Goal: Task Accomplishment & Management: Manage account settings

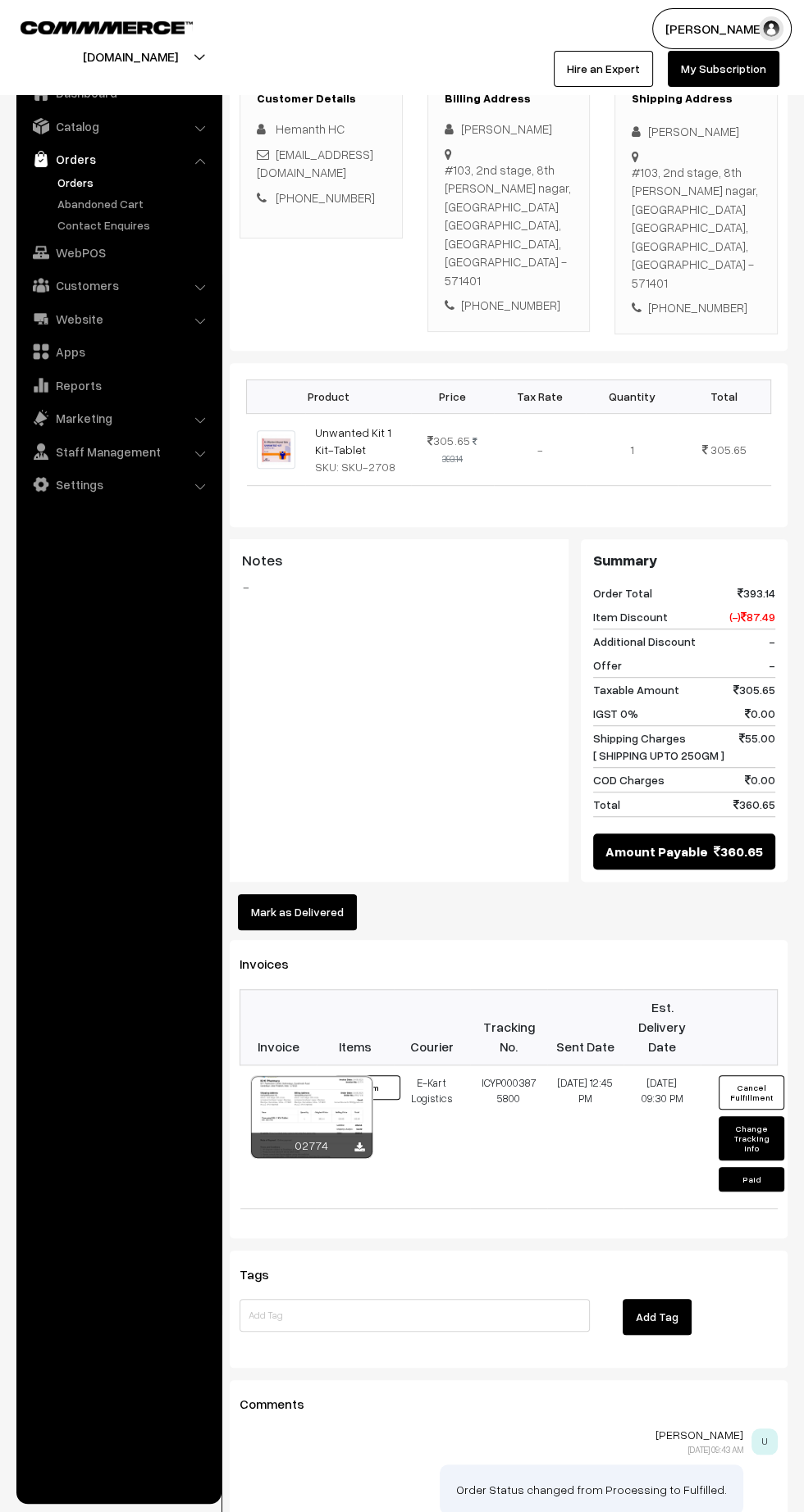
scroll to position [267, 0]
click at [72, 181] on link "Orders" at bounding box center [135, 182] width 163 height 18
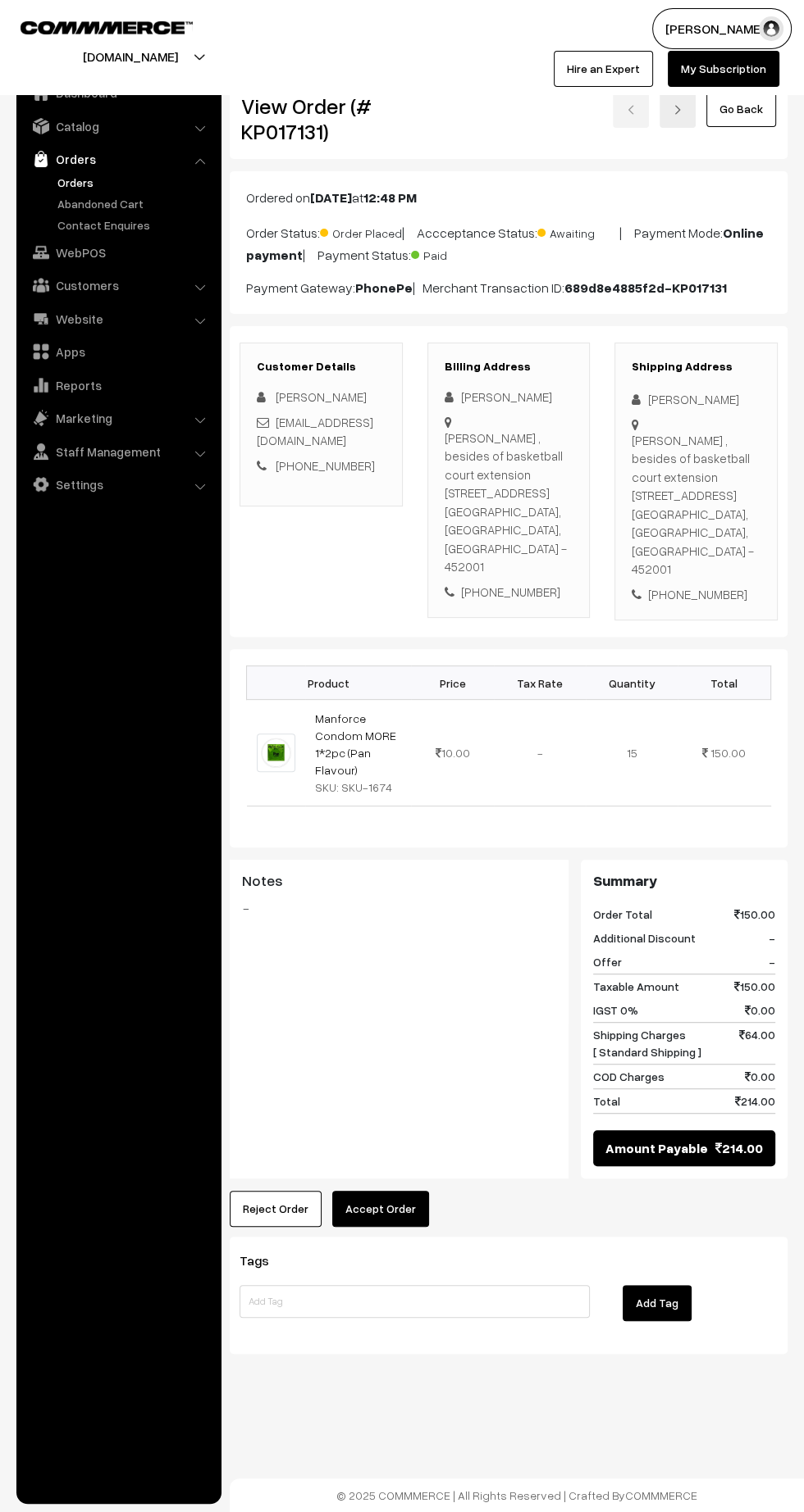
click at [329, 711] on link "Manforce Condom MORE 1*2pc (Pan Flavour)" at bounding box center [355, 744] width 81 height 66
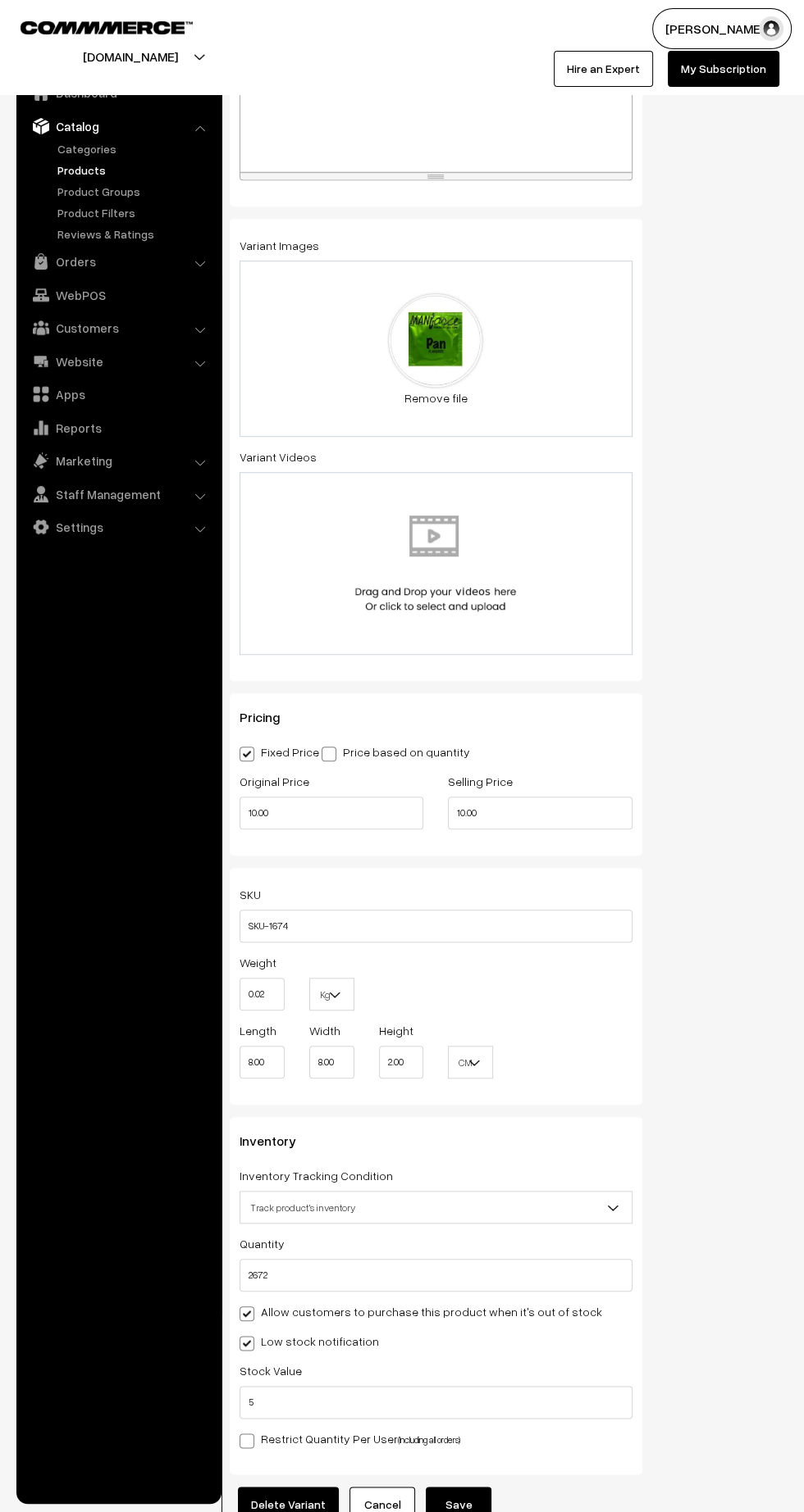
scroll to position [467, 0]
click at [314, 744] on label "Fixed Price" at bounding box center [279, 752] width 80 height 18
click at [250, 746] on input "Fixed Price" at bounding box center [245, 752] width 11 height 11
click at [331, 748] on span at bounding box center [328, 755] width 15 height 15
click at [331, 748] on input "Price based on quantity" at bounding box center [327, 752] width 11 height 11
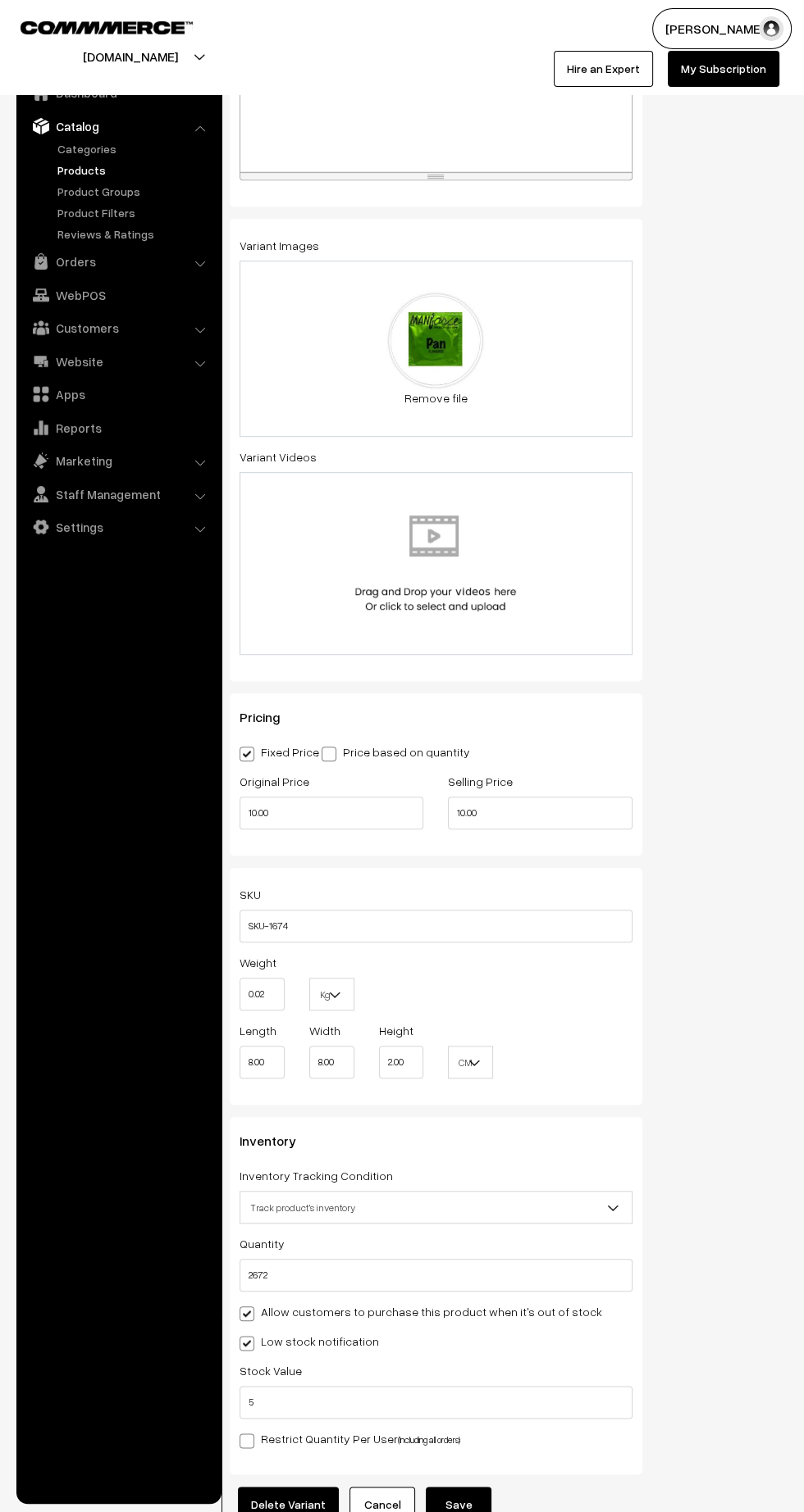
radio input "true"
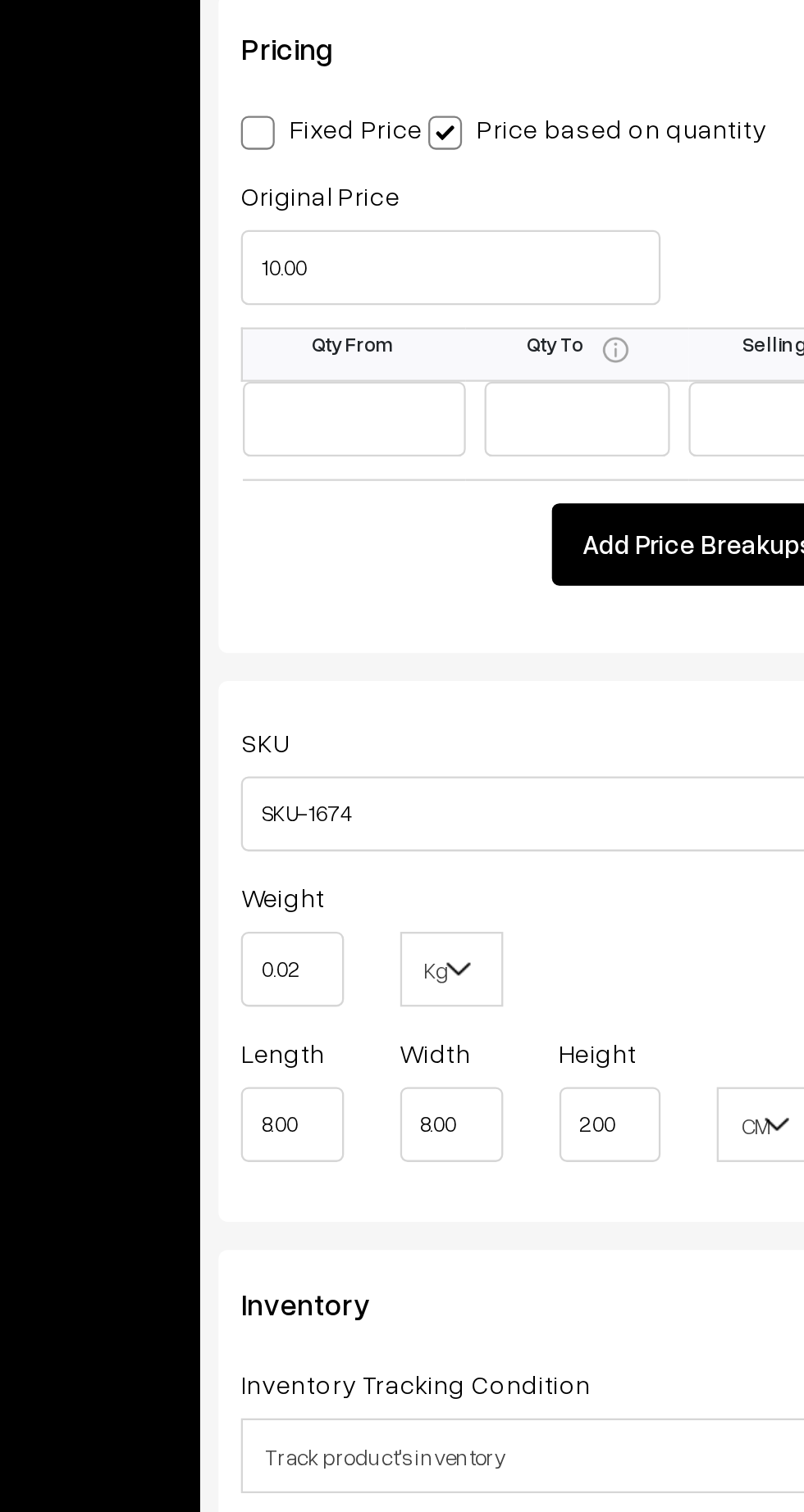
scroll to position [522, 0]
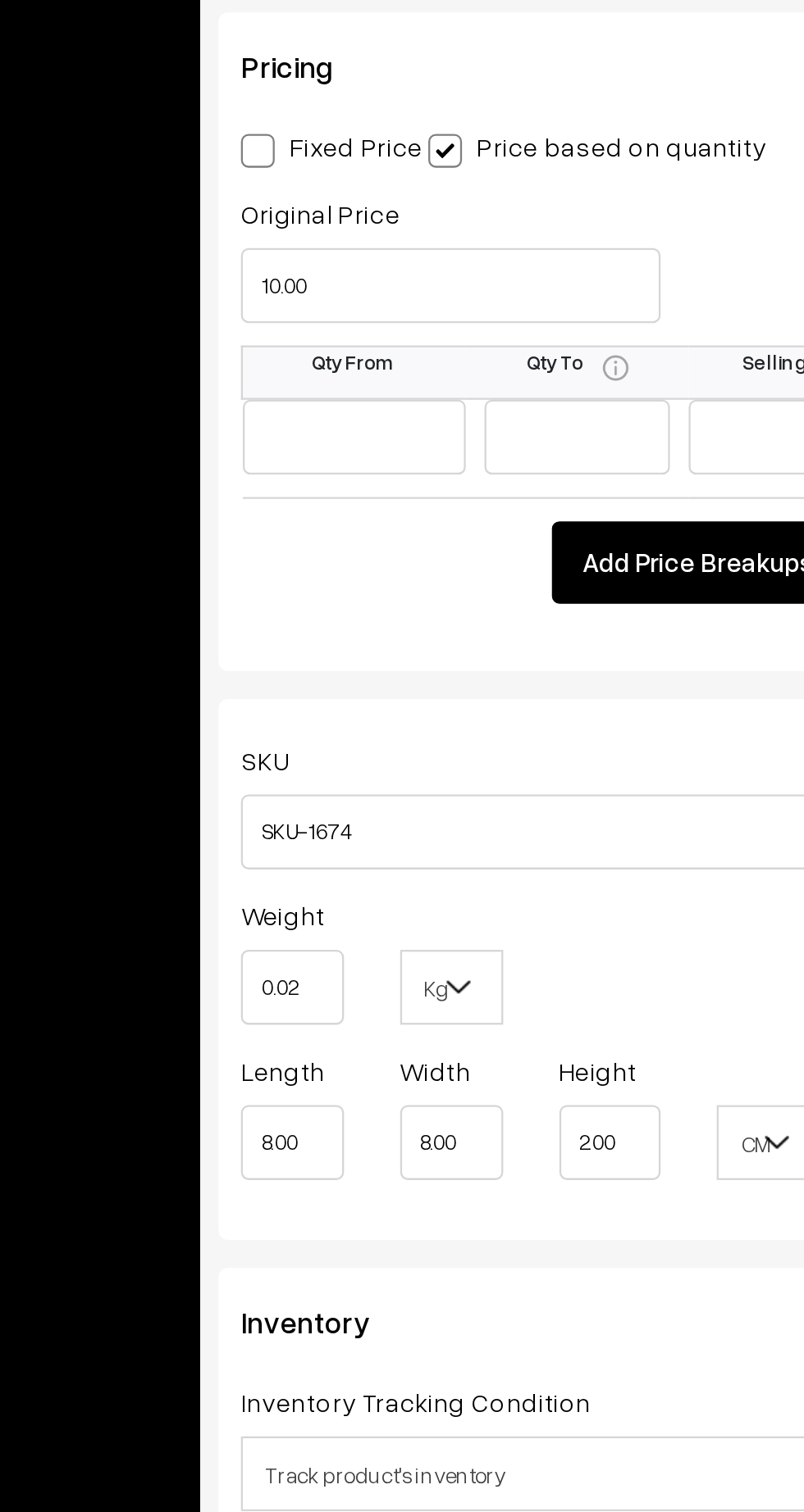
type input "4"
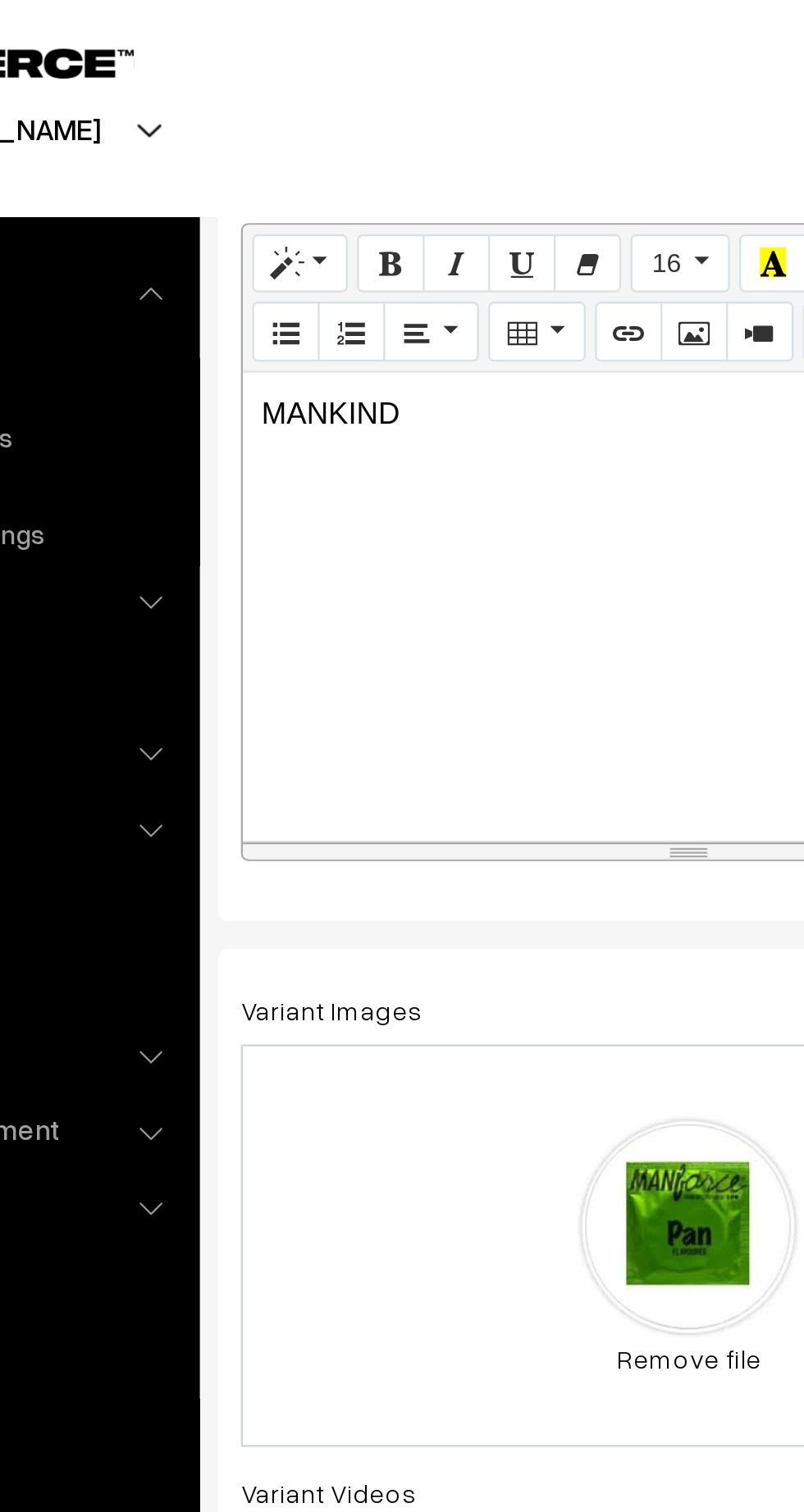
scroll to position [0, 0]
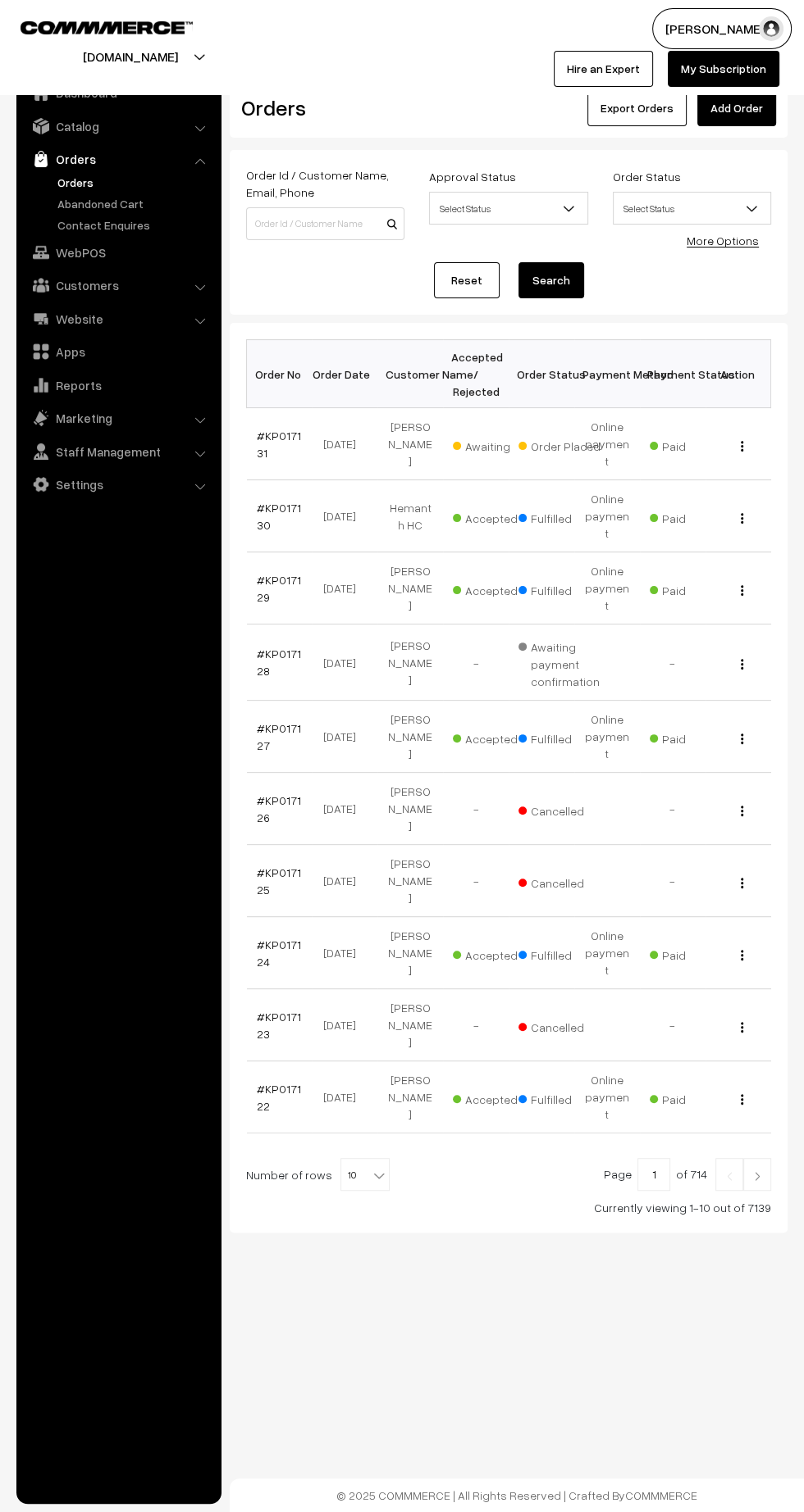
click at [281, 430] on link "#KP017131" at bounding box center [278, 445] width 44 height 31
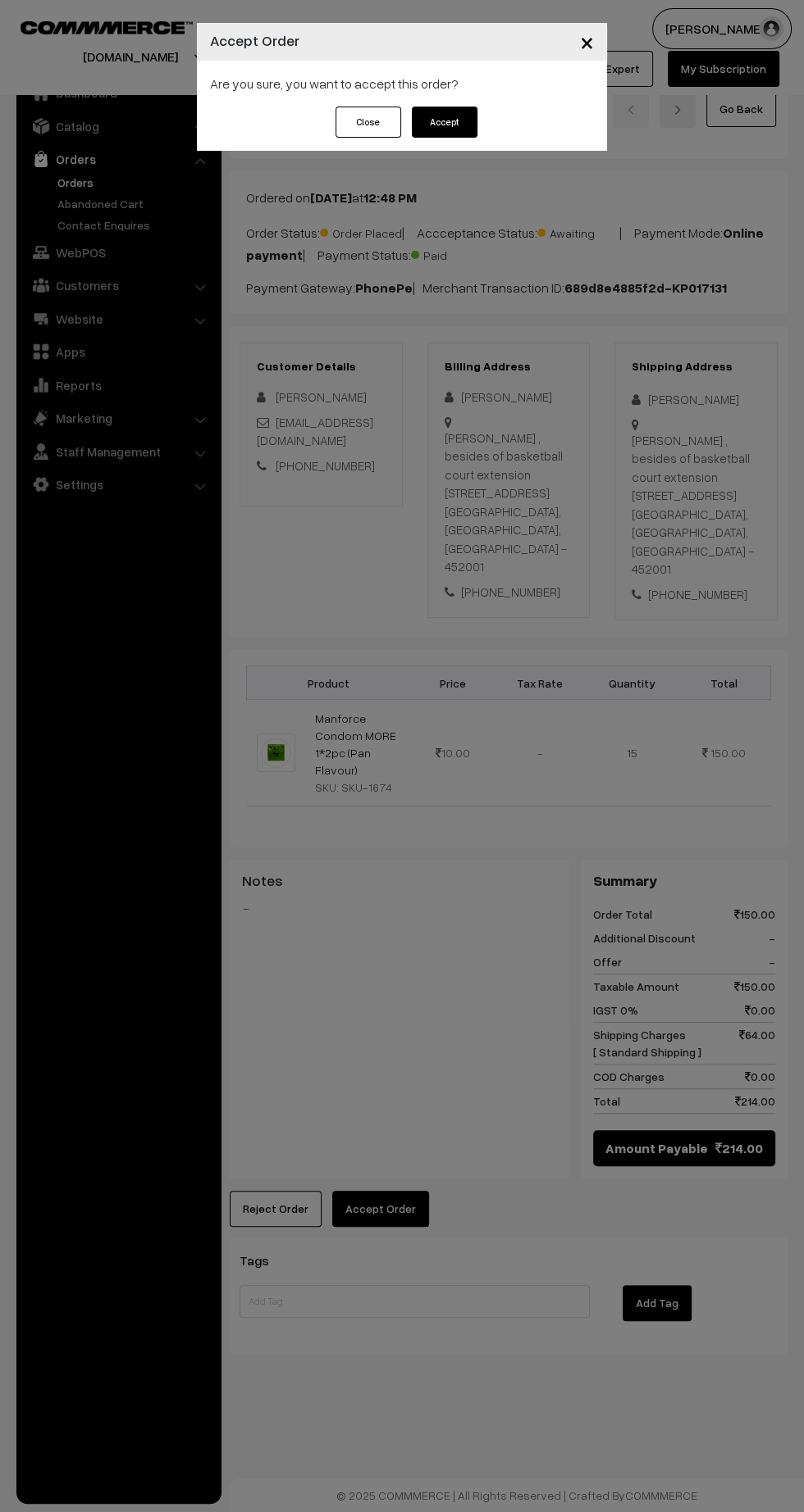
click at [399, 1182] on div "× Accept Order Are you sure, you want to accept this order? Close Accept" at bounding box center [402, 756] width 804 height 1512
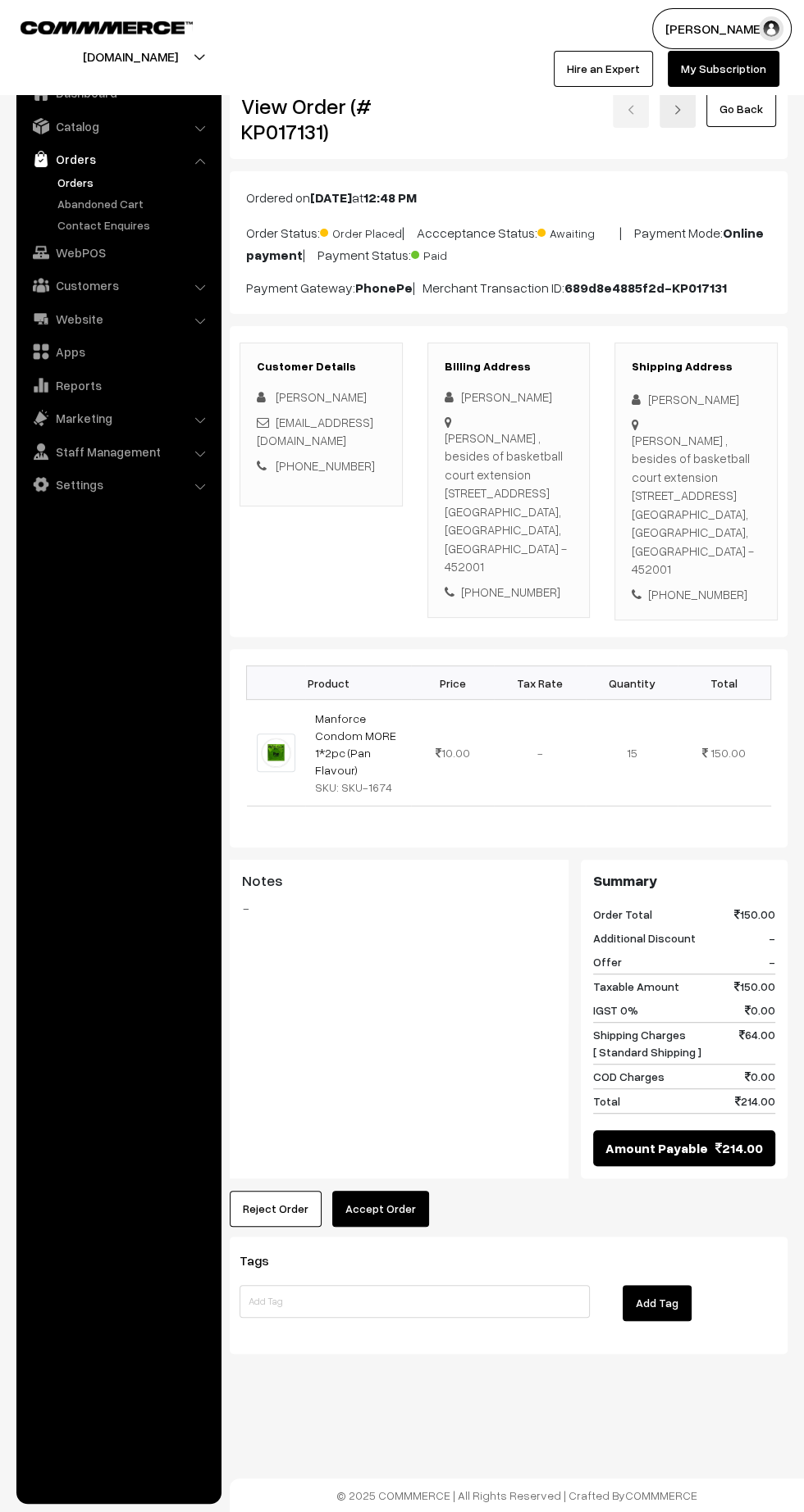
click at [415, 1191] on button "Accept Order" at bounding box center [380, 1209] width 97 height 36
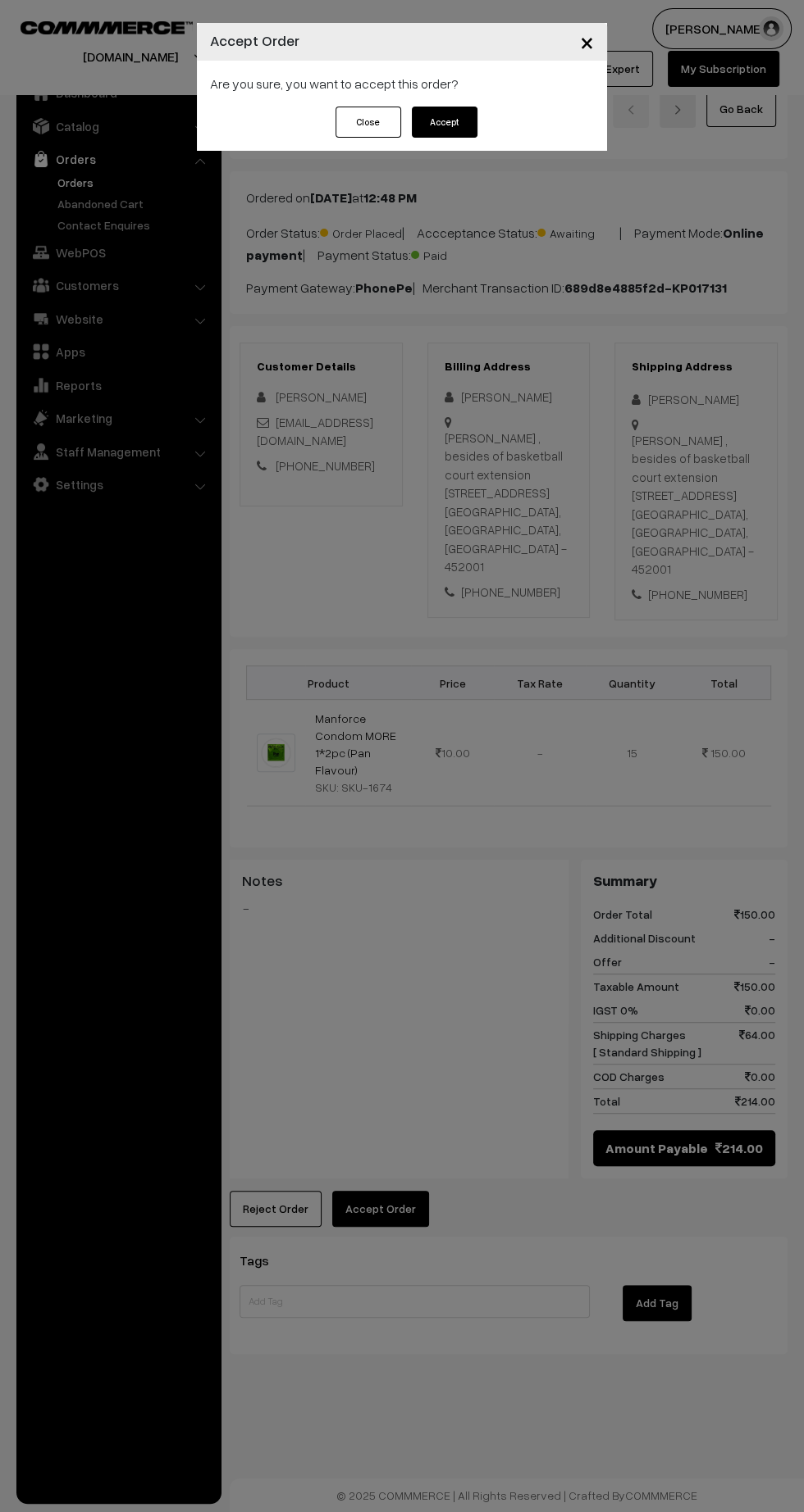
click at [464, 131] on button "Accept" at bounding box center [444, 122] width 66 height 31
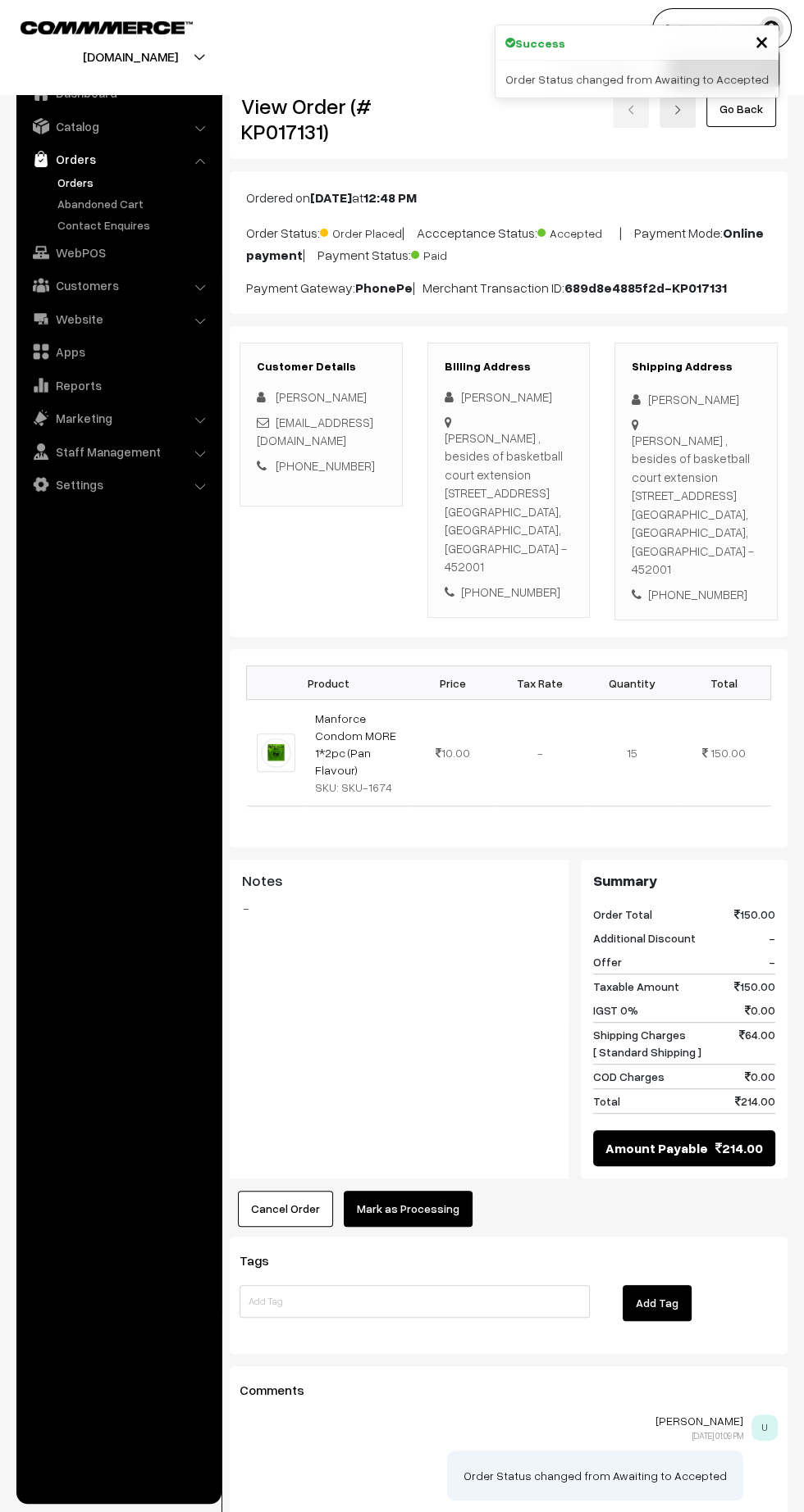
click at [420, 1191] on button "Mark as Processing" at bounding box center [407, 1209] width 129 height 36
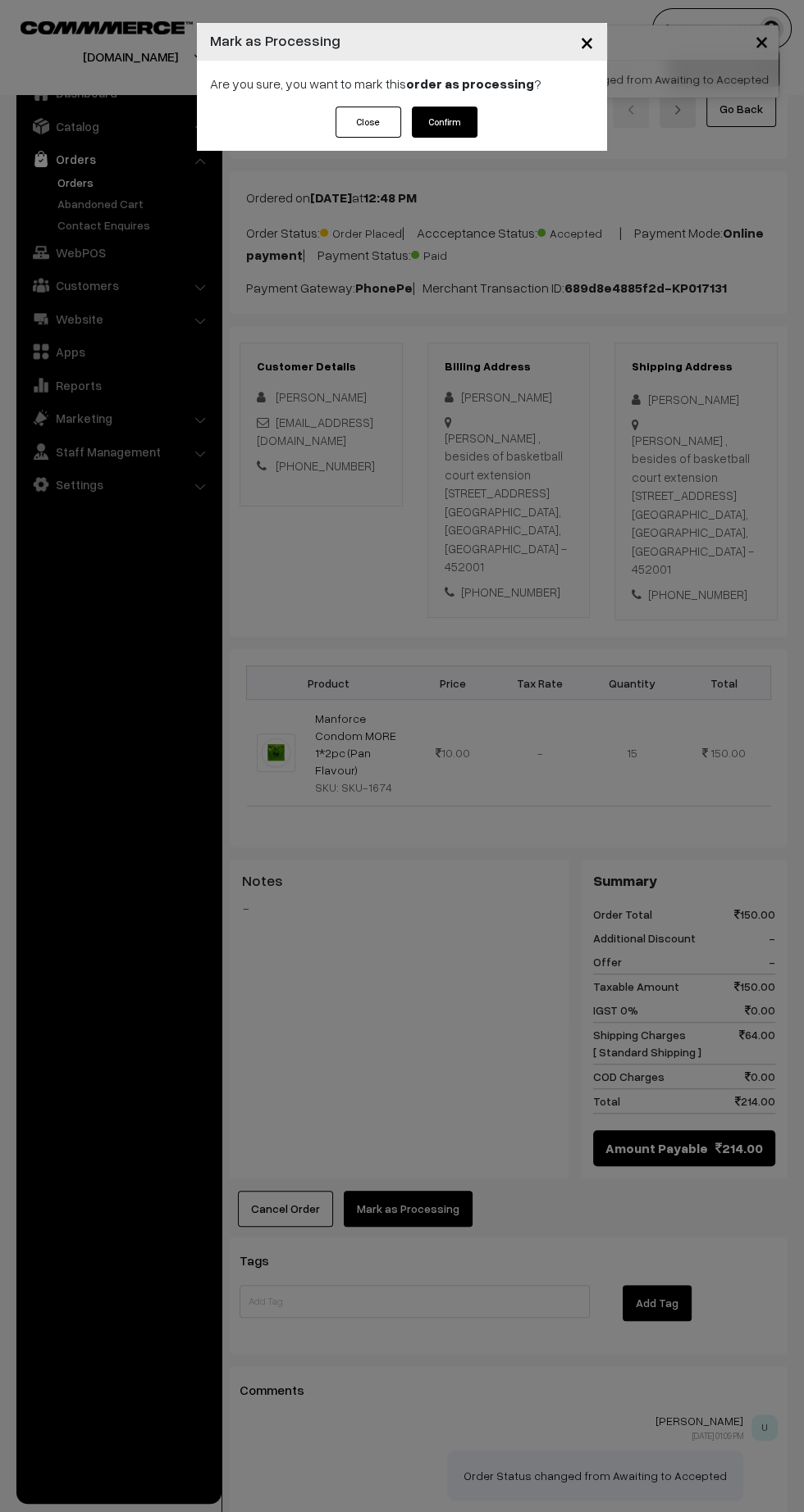
click at [453, 115] on button "Confirm" at bounding box center [444, 122] width 66 height 31
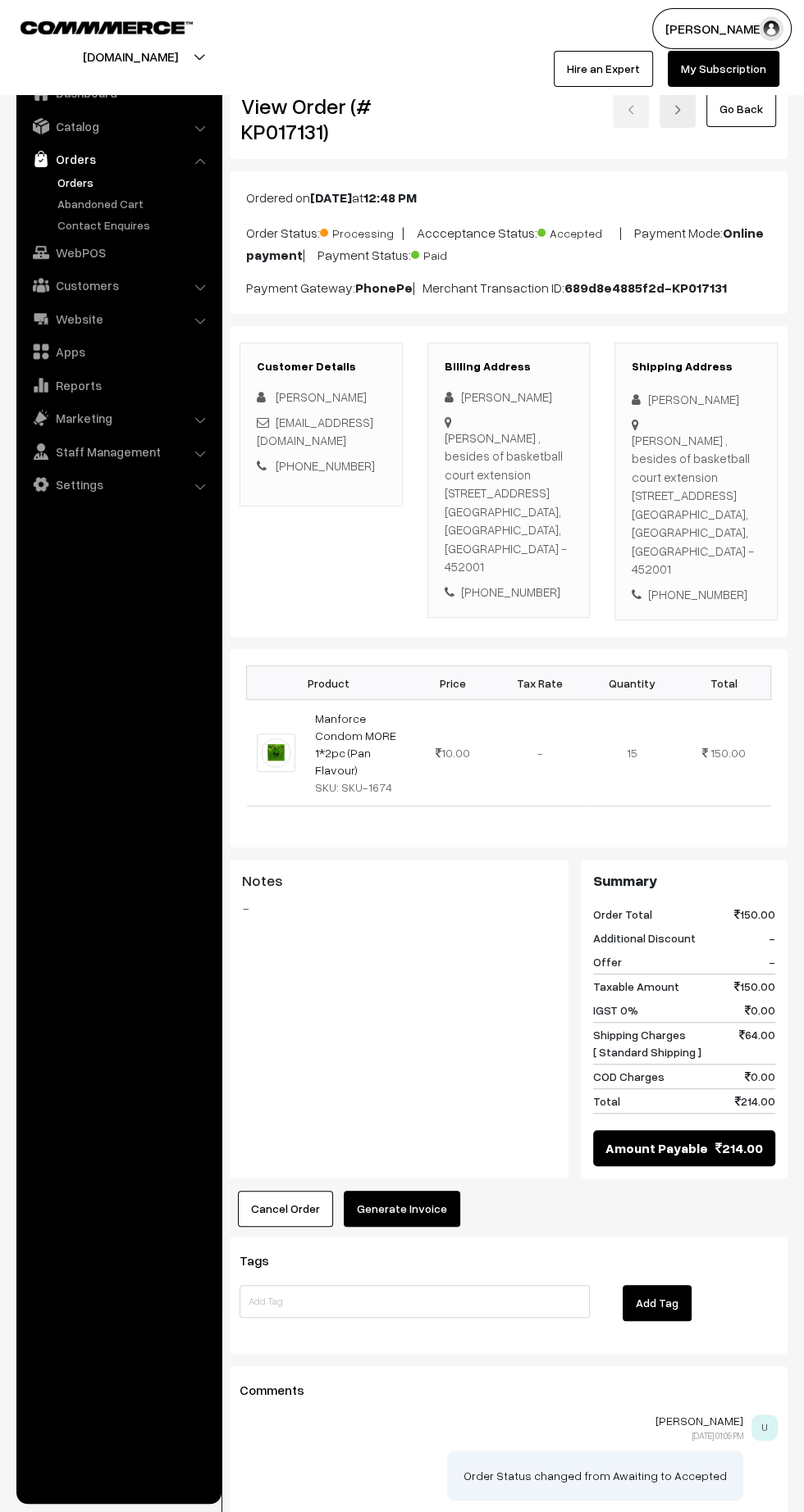
click at [404, 1191] on button "Generate Invoice" at bounding box center [402, 1209] width 117 height 36
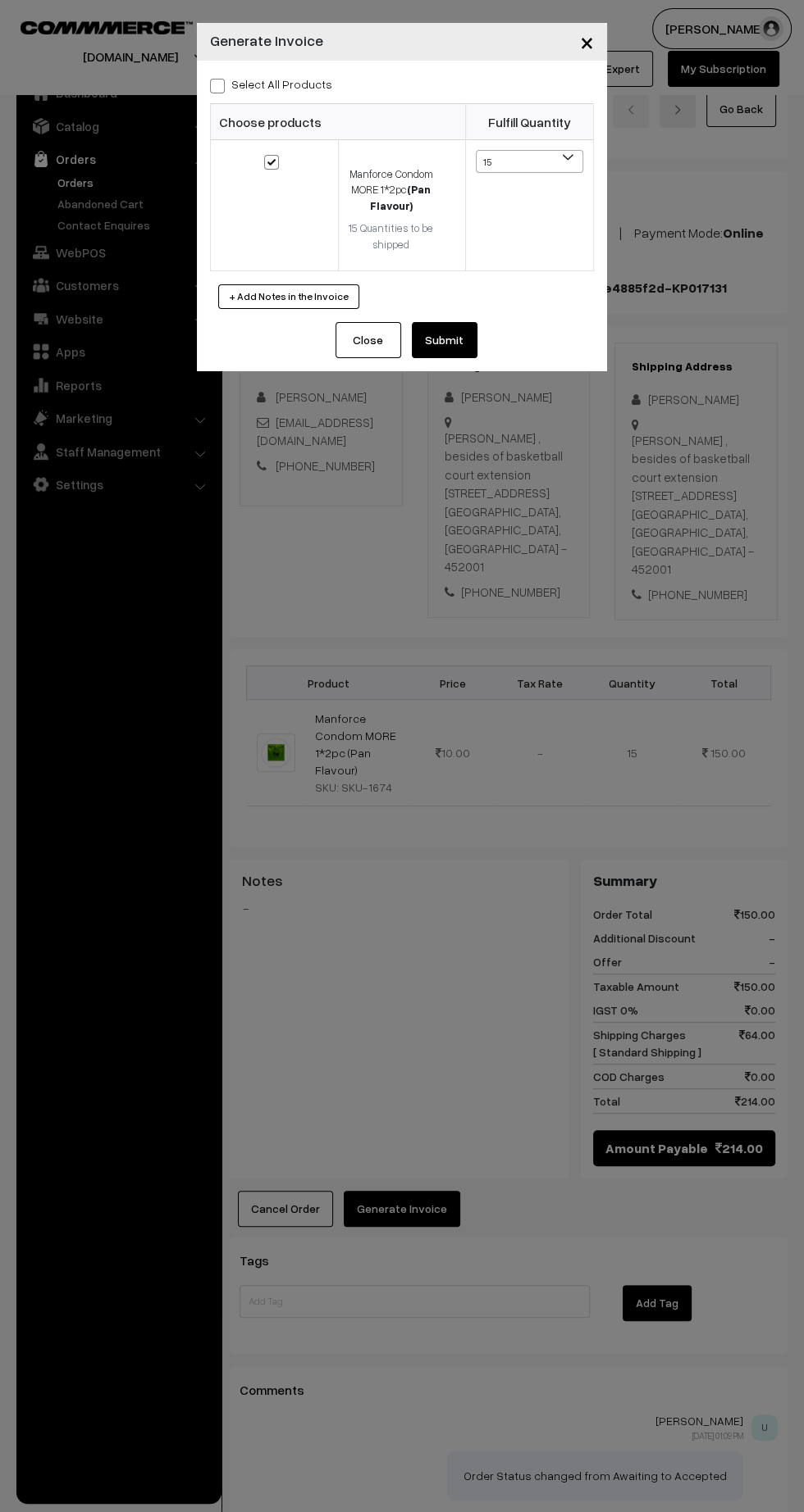
click at [468, 343] on button "Submit" at bounding box center [444, 339] width 66 height 36
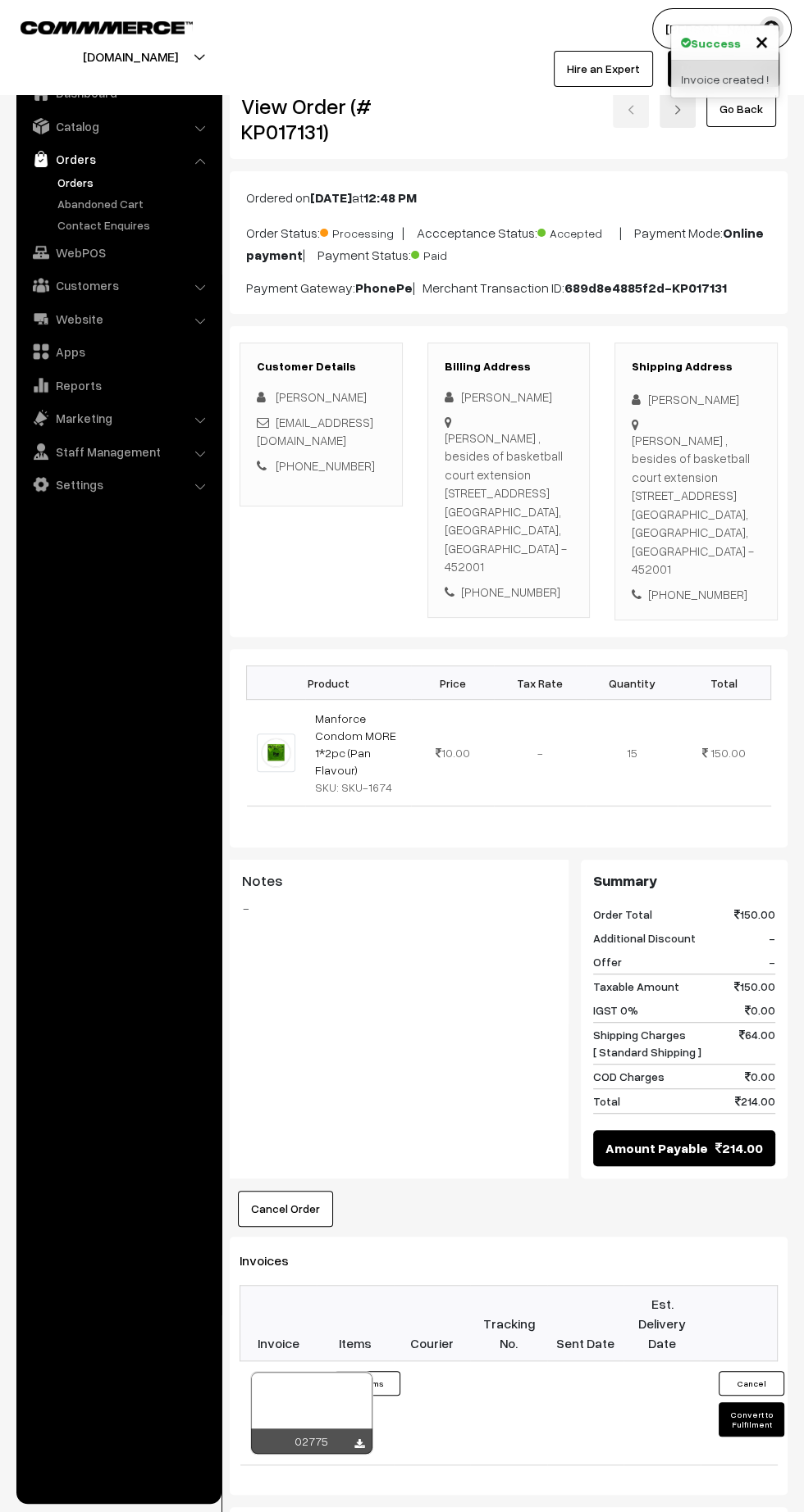
click at [358, 1440] on icon at bounding box center [359, 1445] width 10 height 11
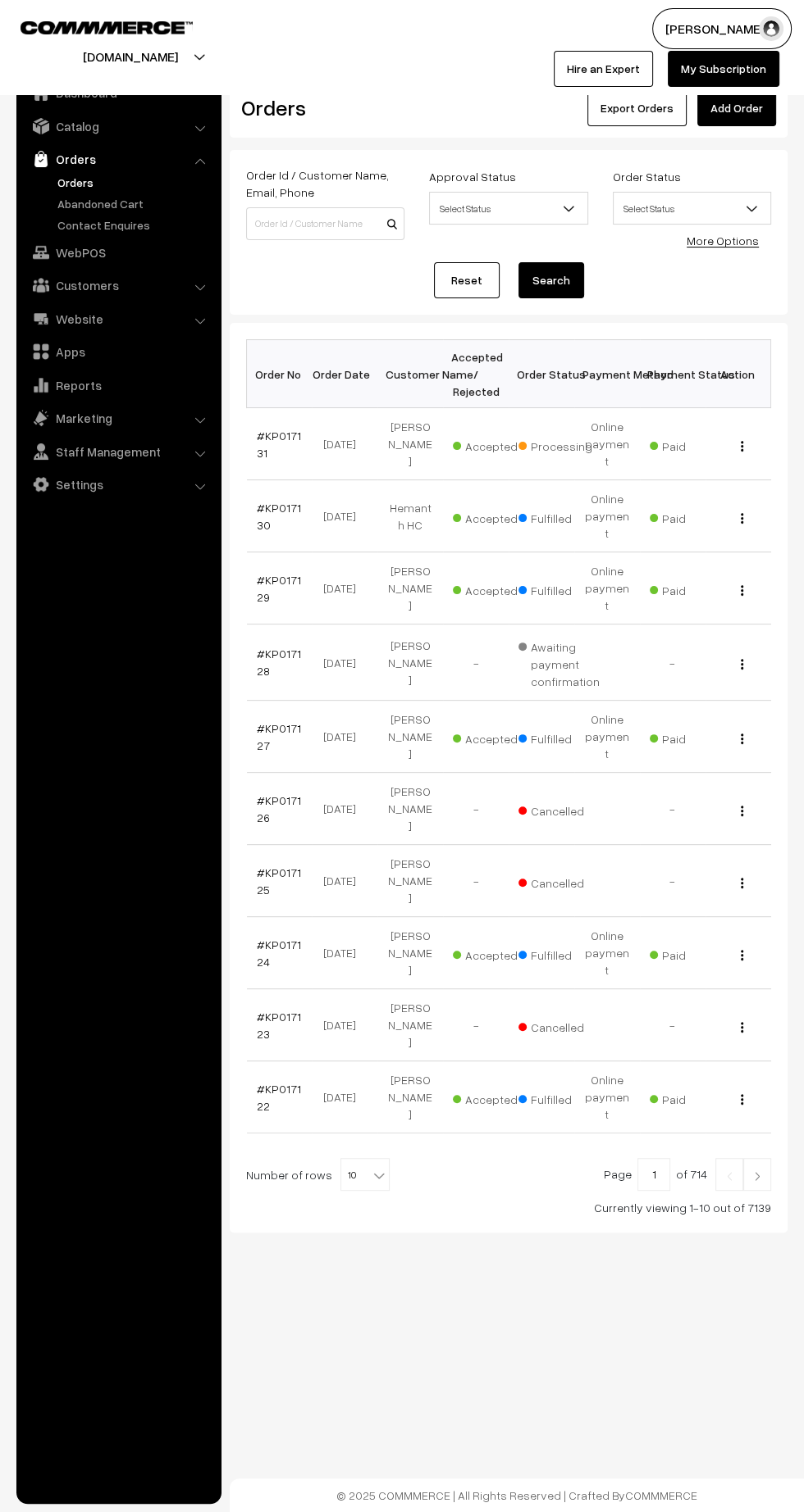
click at [265, 429] on link "#KP017131" at bounding box center [278, 445] width 44 height 31
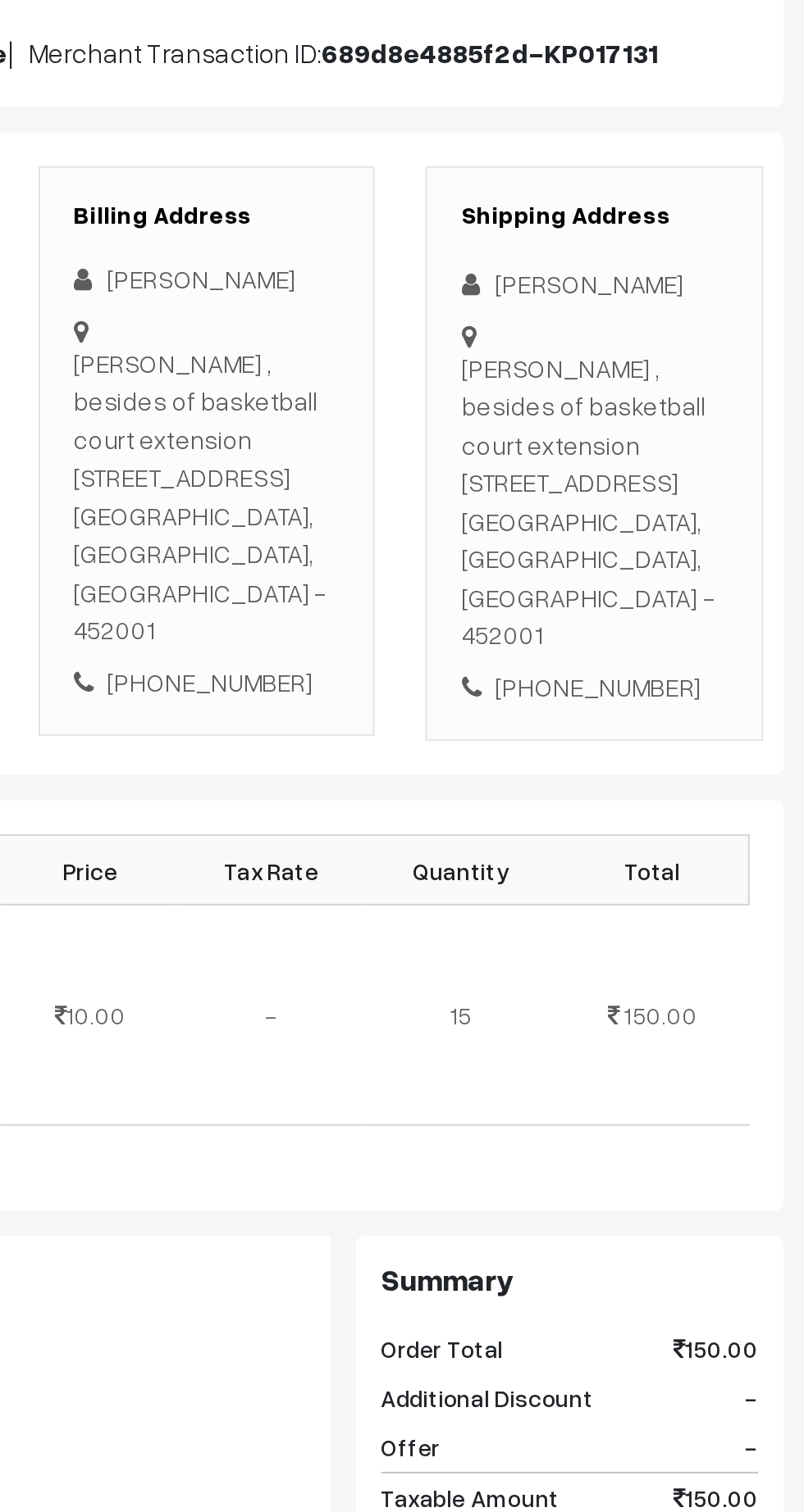
click at [712, 479] on div "Sai kripa everfresh , besides of basketball court extension [STREET_ADDRESS]" at bounding box center [696, 505] width 129 height 148
copy div "[PERSON_NAME]"
copy div "9343928548"
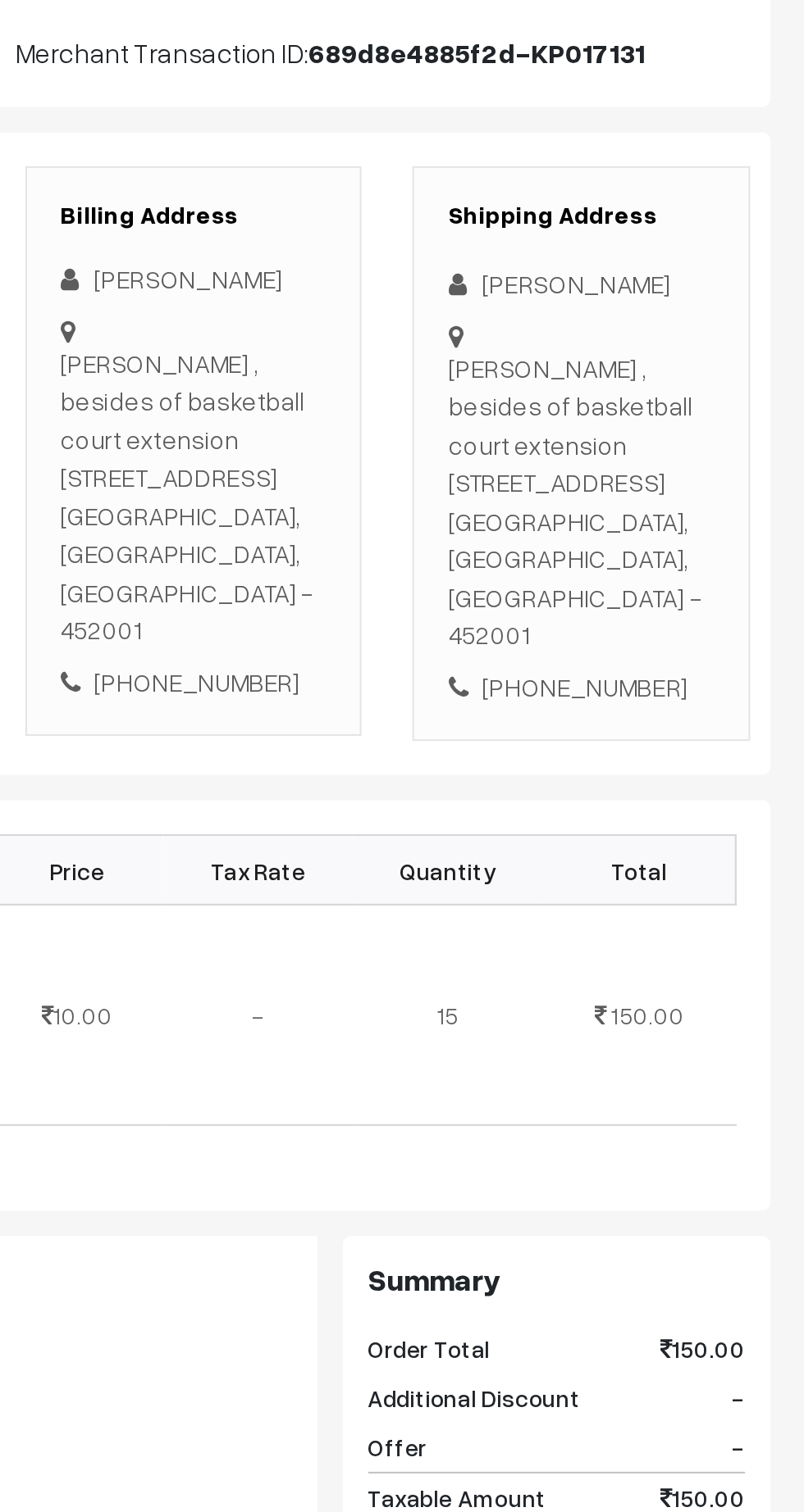
copy div "Sai kripa everfresh , besides of basketball court extension [STREET_ADDRESS]"
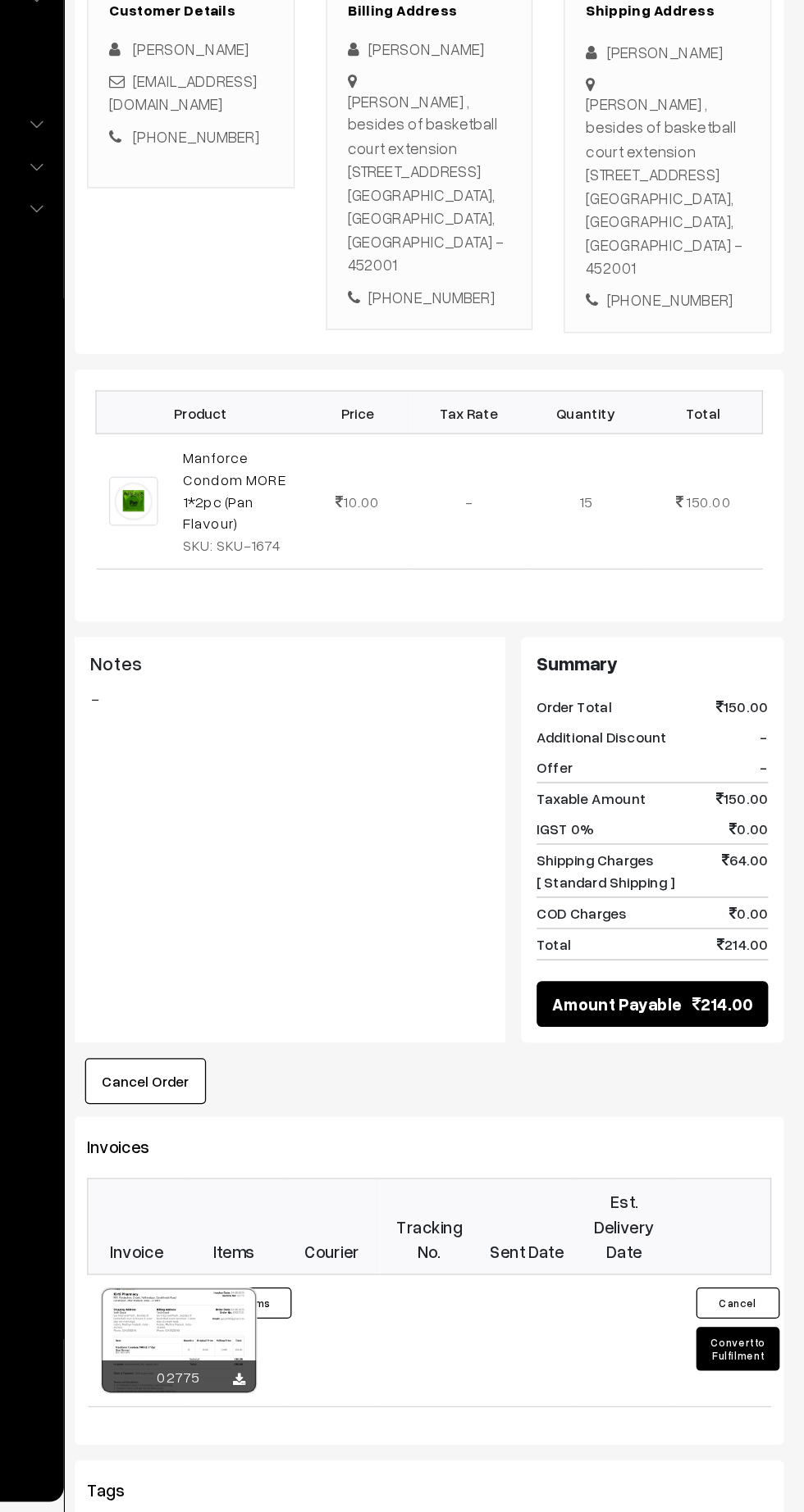
scroll to position [43, 0]
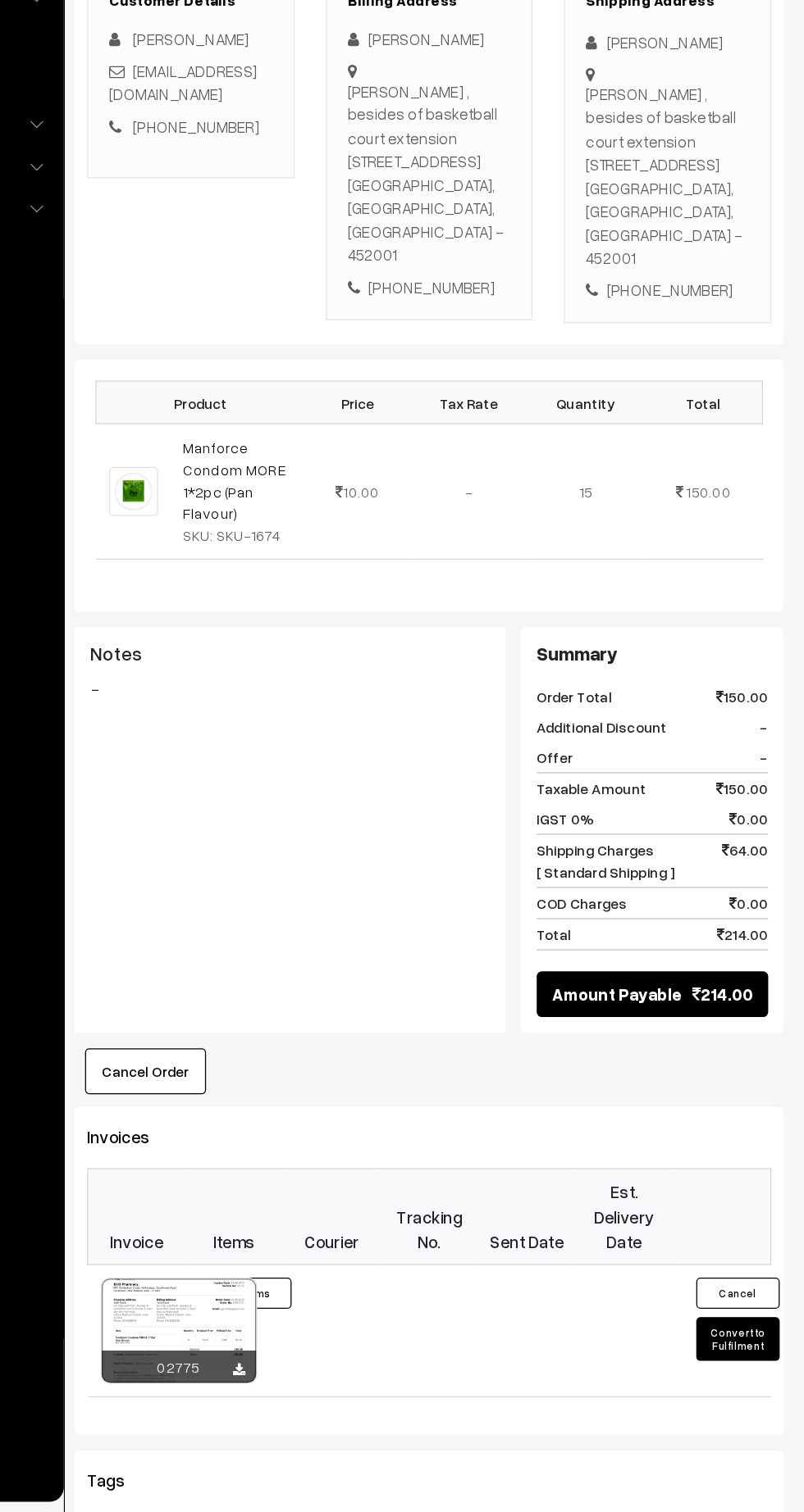
click at [743, 1359] on button "Convert to Fulfilment" at bounding box center [751, 1376] width 66 height 34
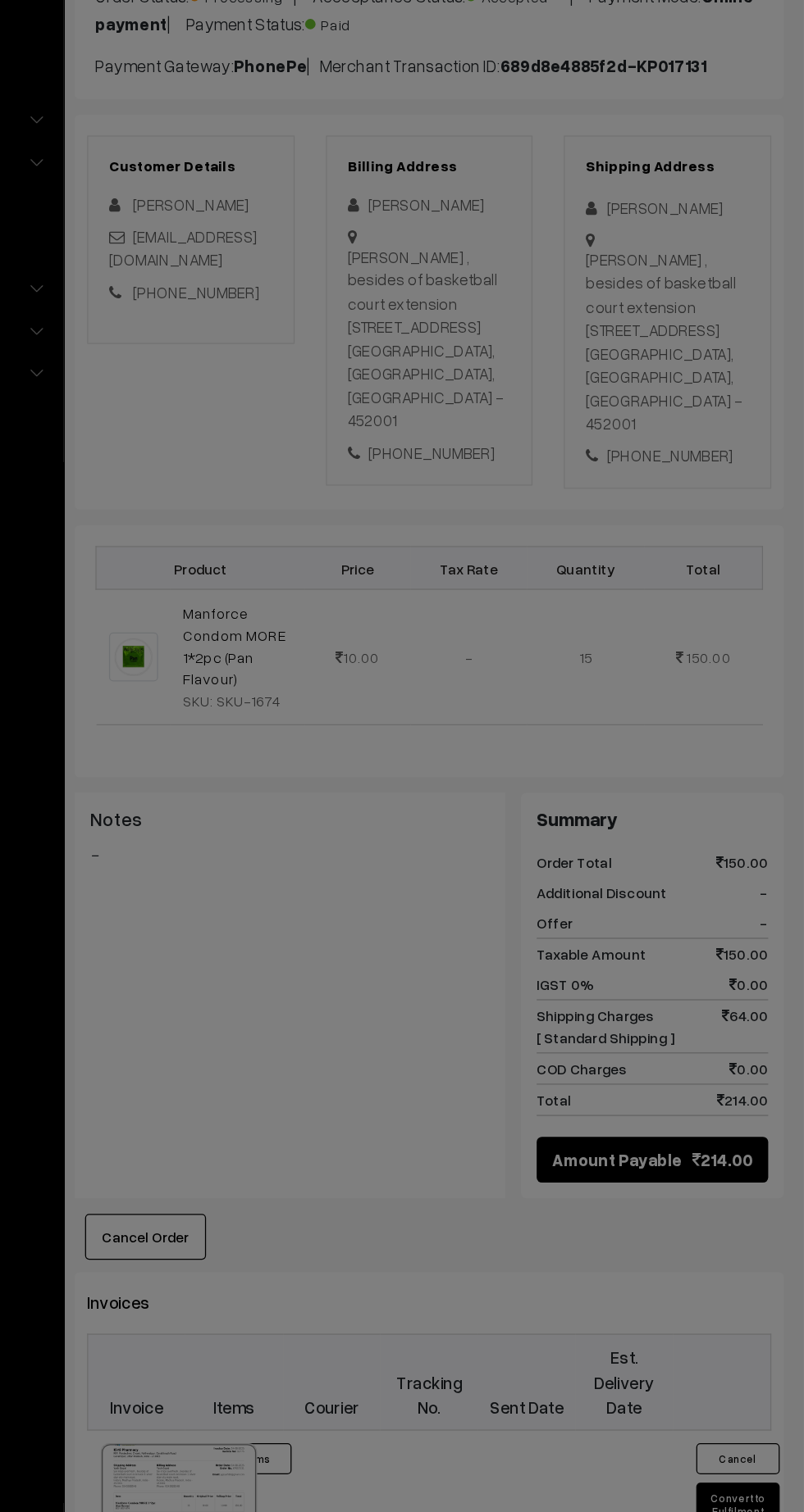
scroll to position [43, 0]
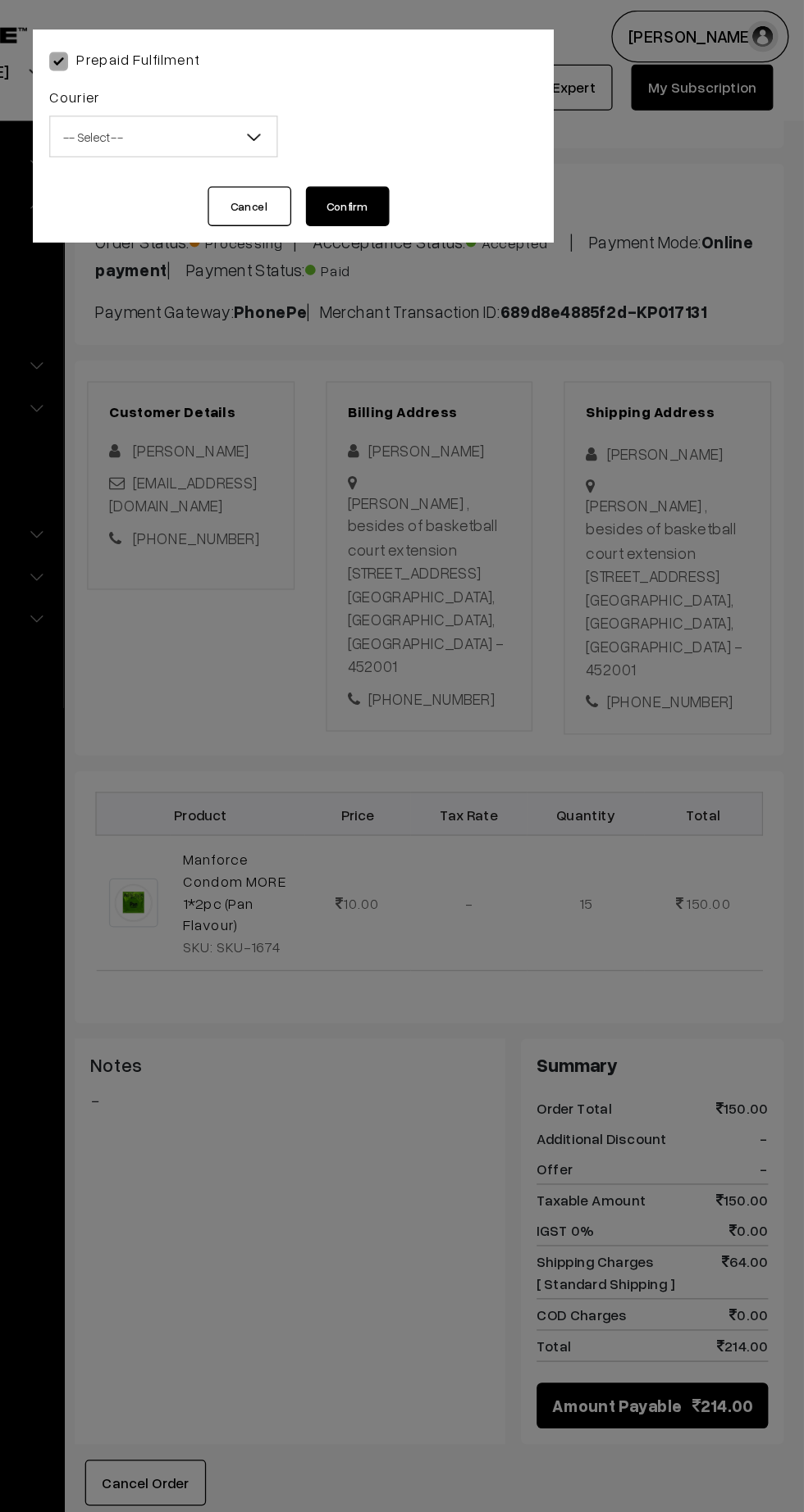
click at [286, 109] on span "-- Select --" at bounding box center [300, 107] width 178 height 29
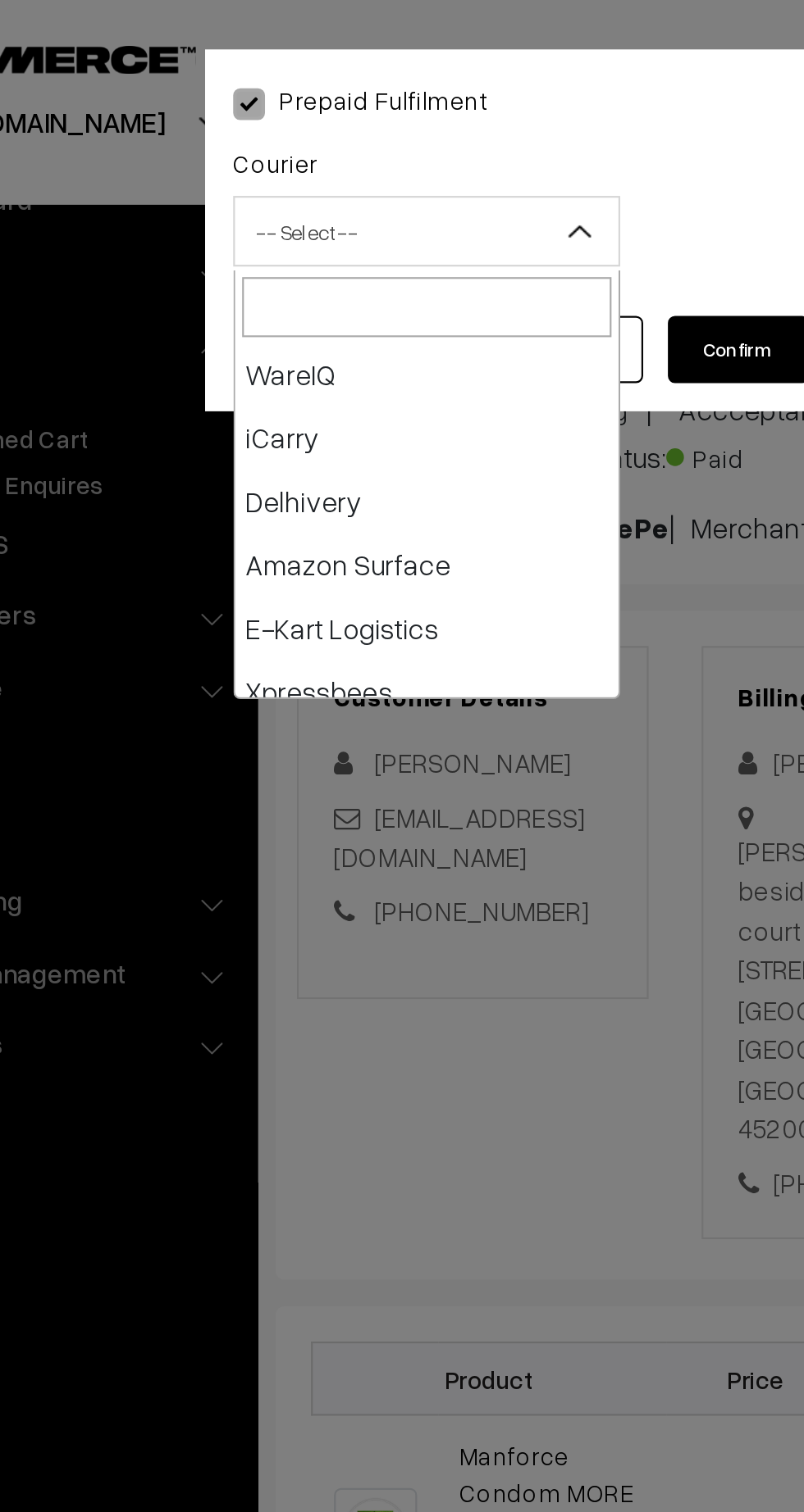
scroll to position [63, 0]
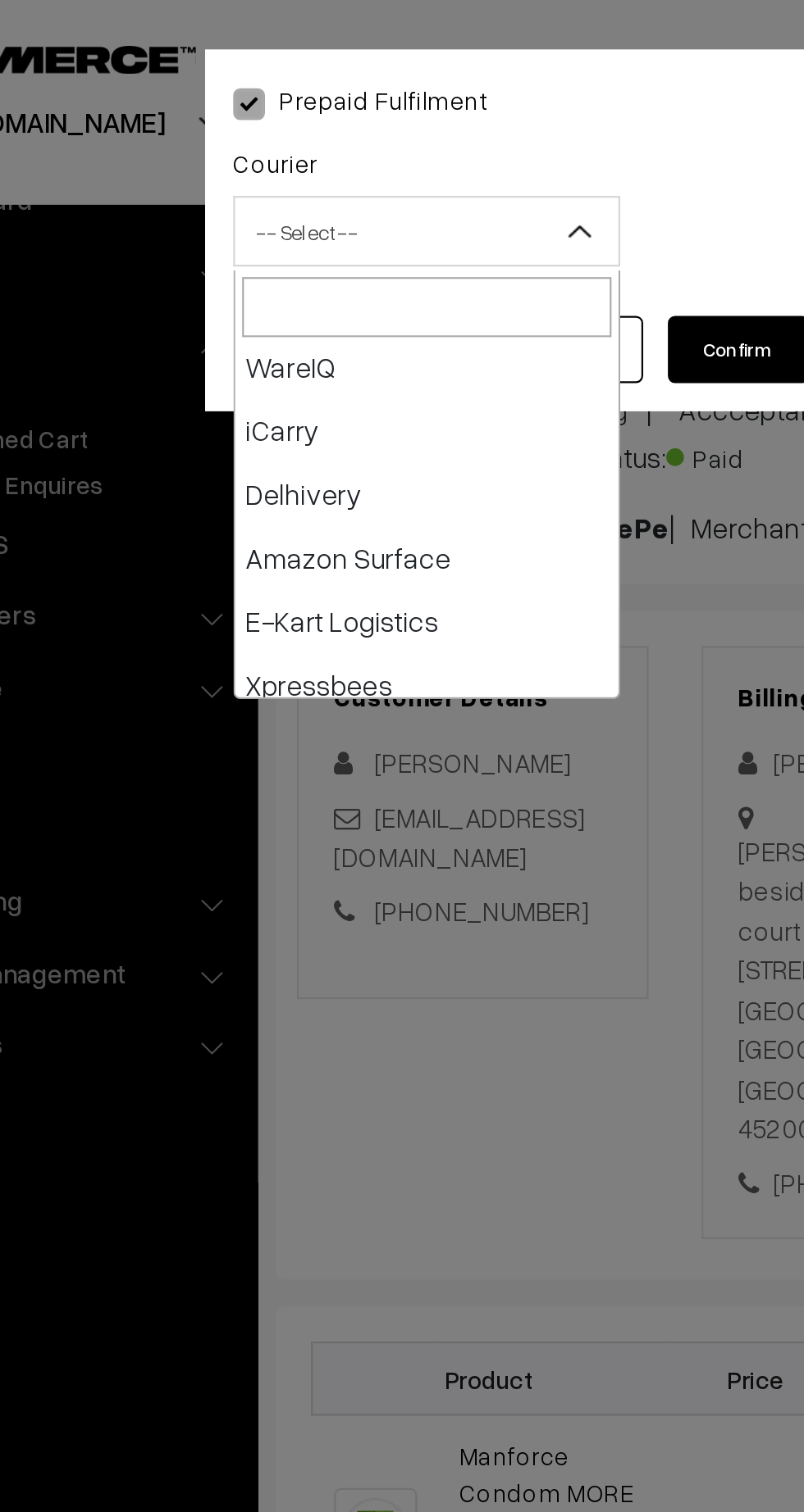
select select "5"
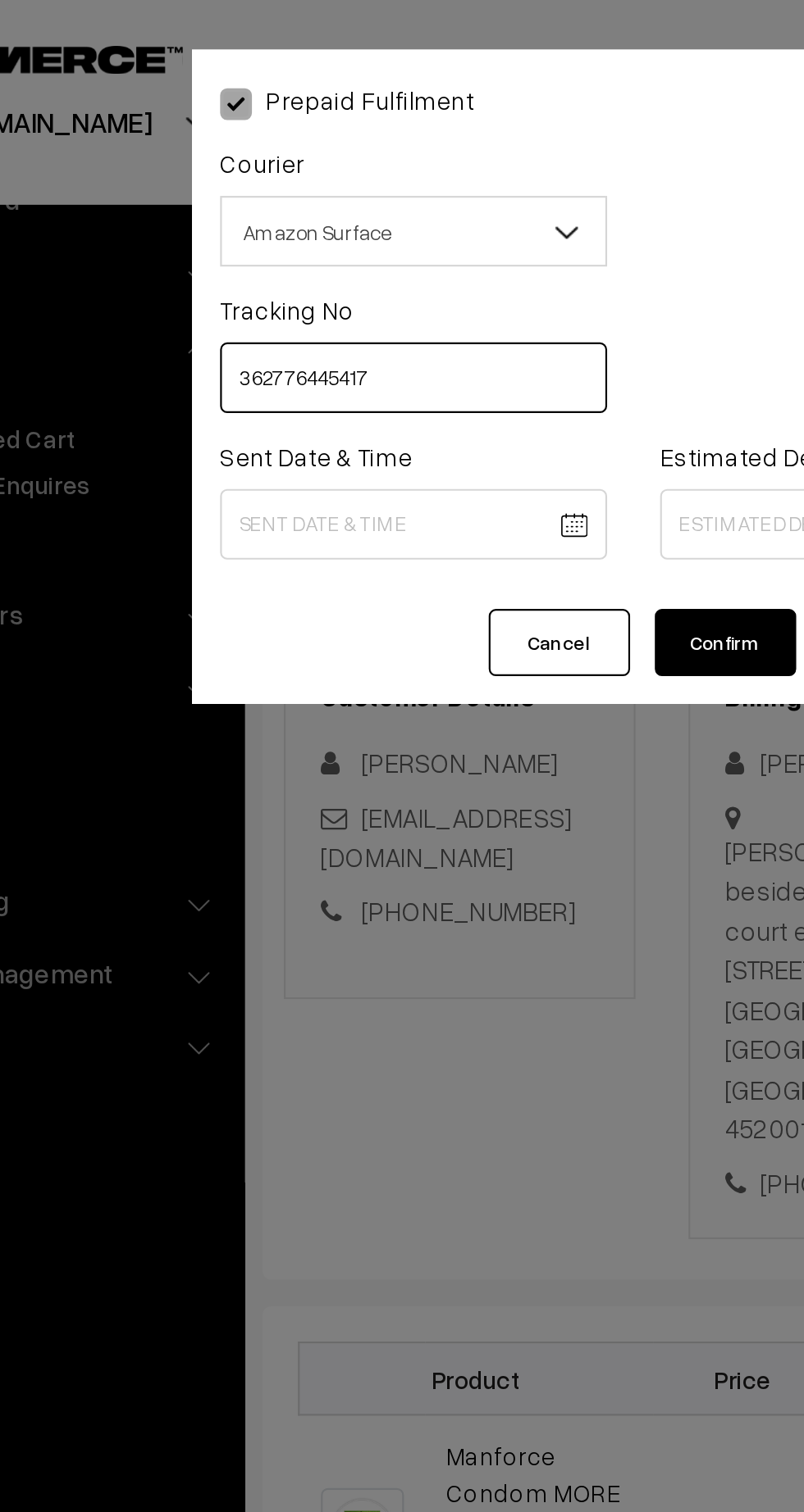
type input "362776445417"
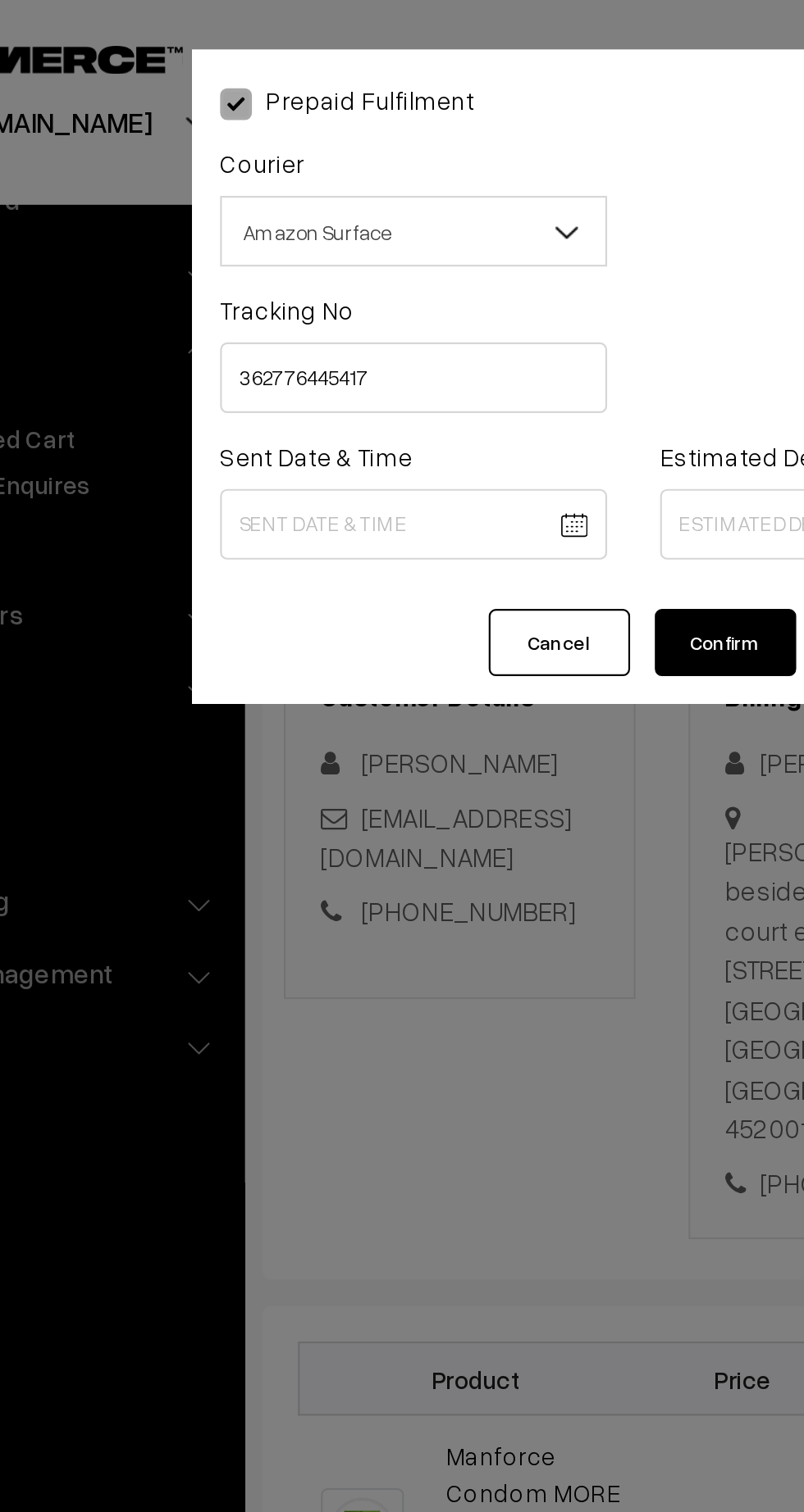
click at [322, 233] on body "Thank you for showing interest. Our team will call you shortly. Close kirtiphar…" at bounding box center [402, 965] width 804 height 2014
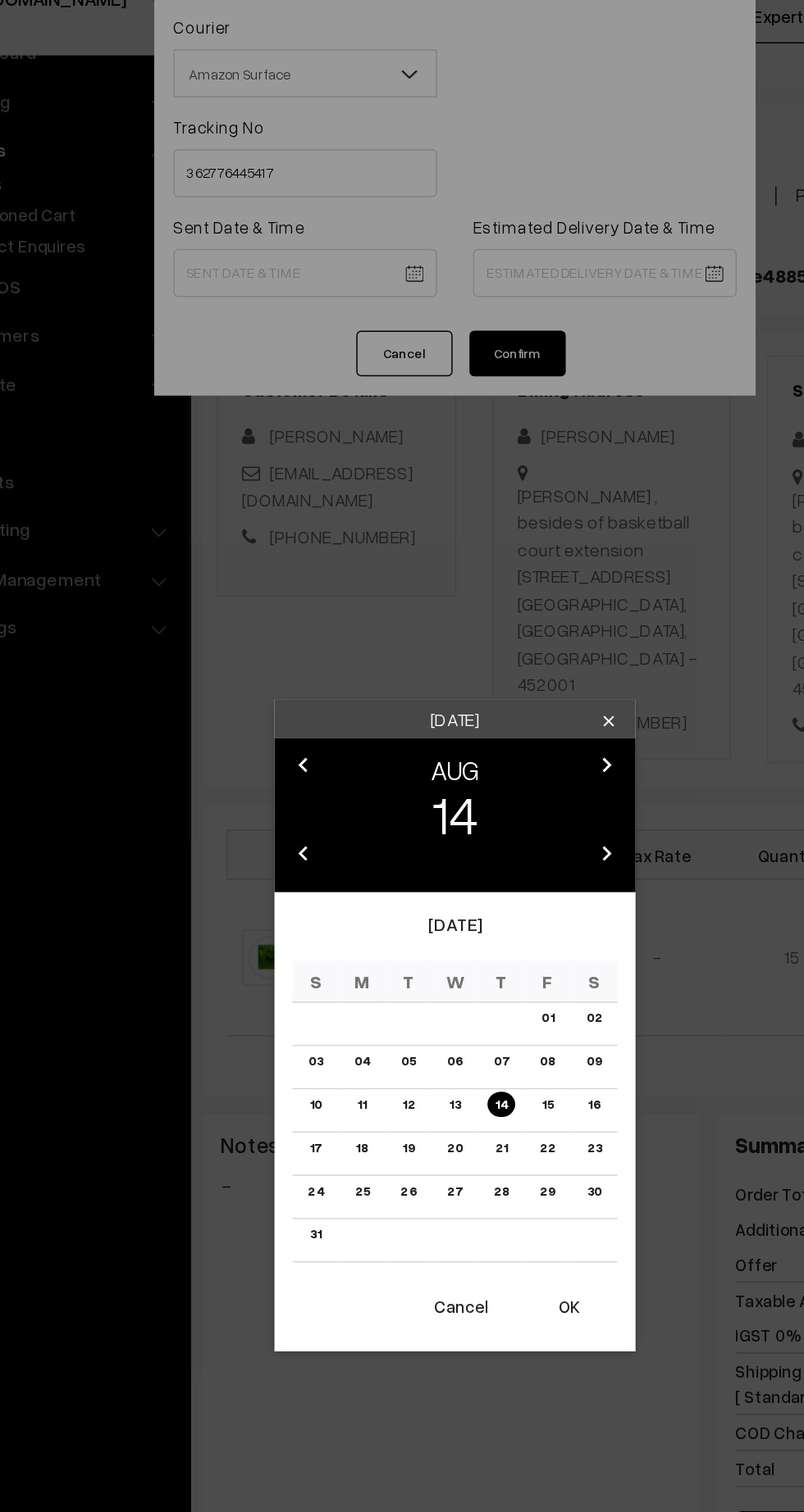
scroll to position [43, 0]
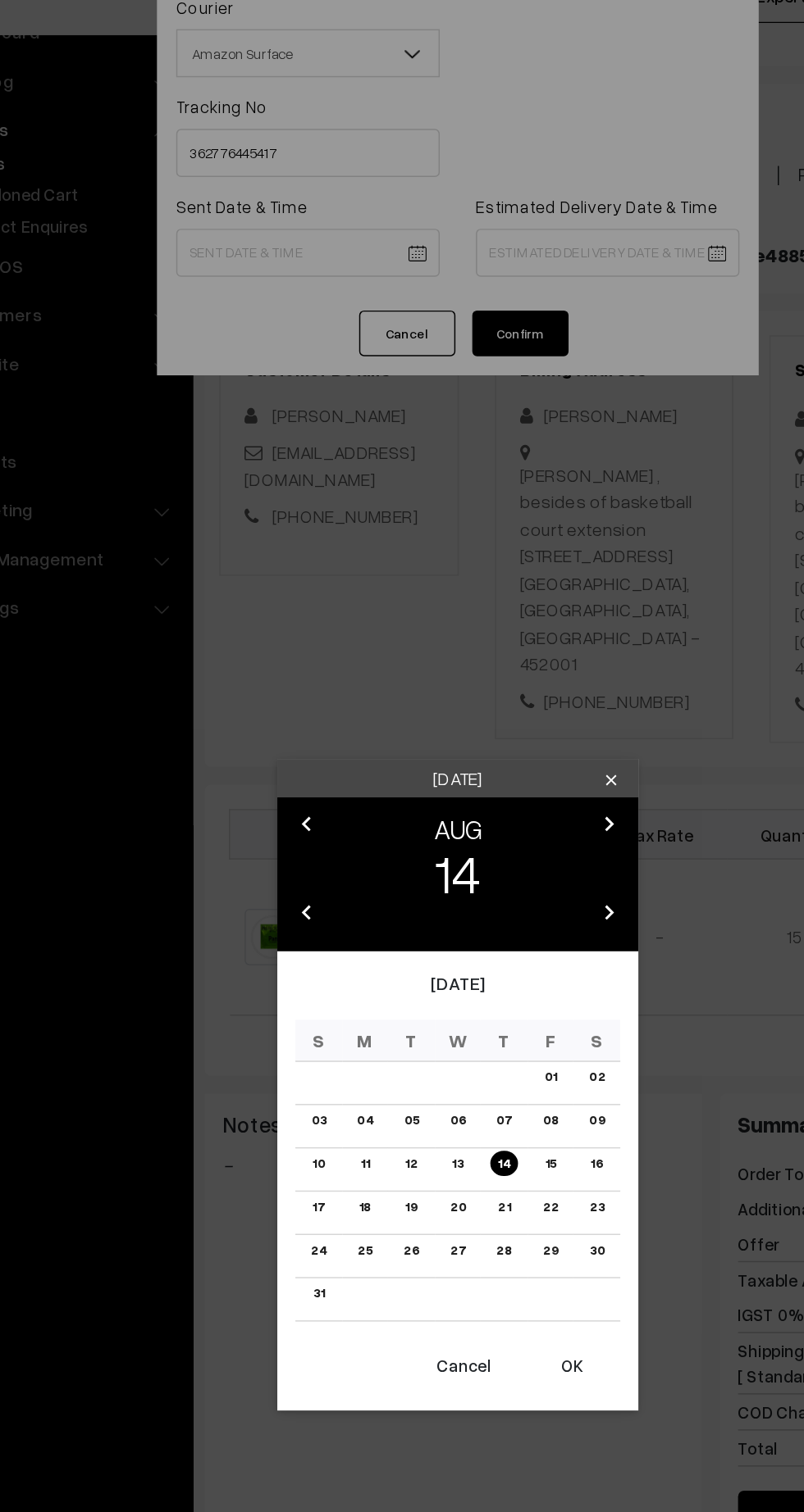
click at [480, 1014] on button "OK" at bounding box center [479, 1002] width 66 height 36
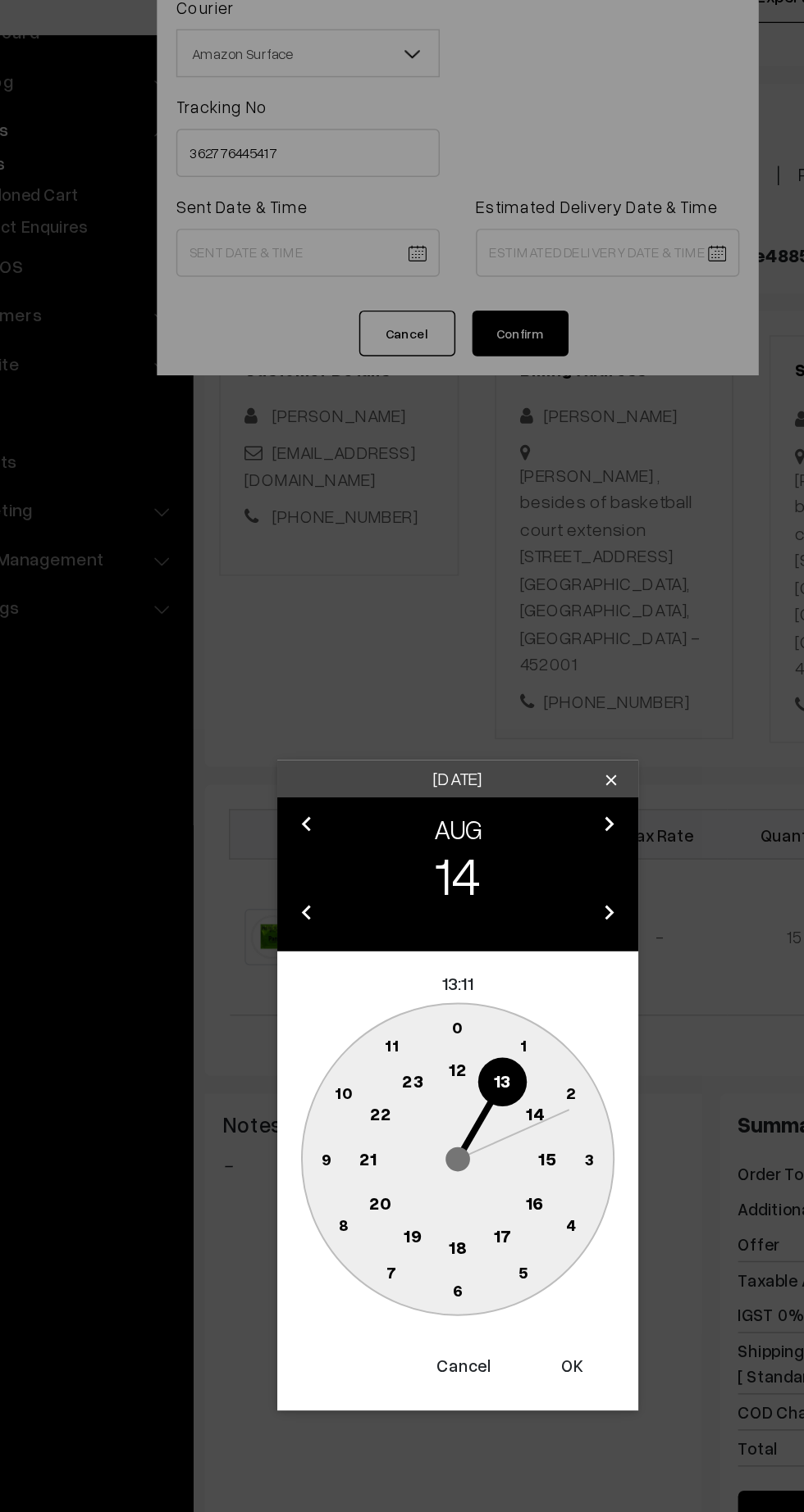
click at [450, 829] on text "14" at bounding box center [454, 830] width 12 height 15
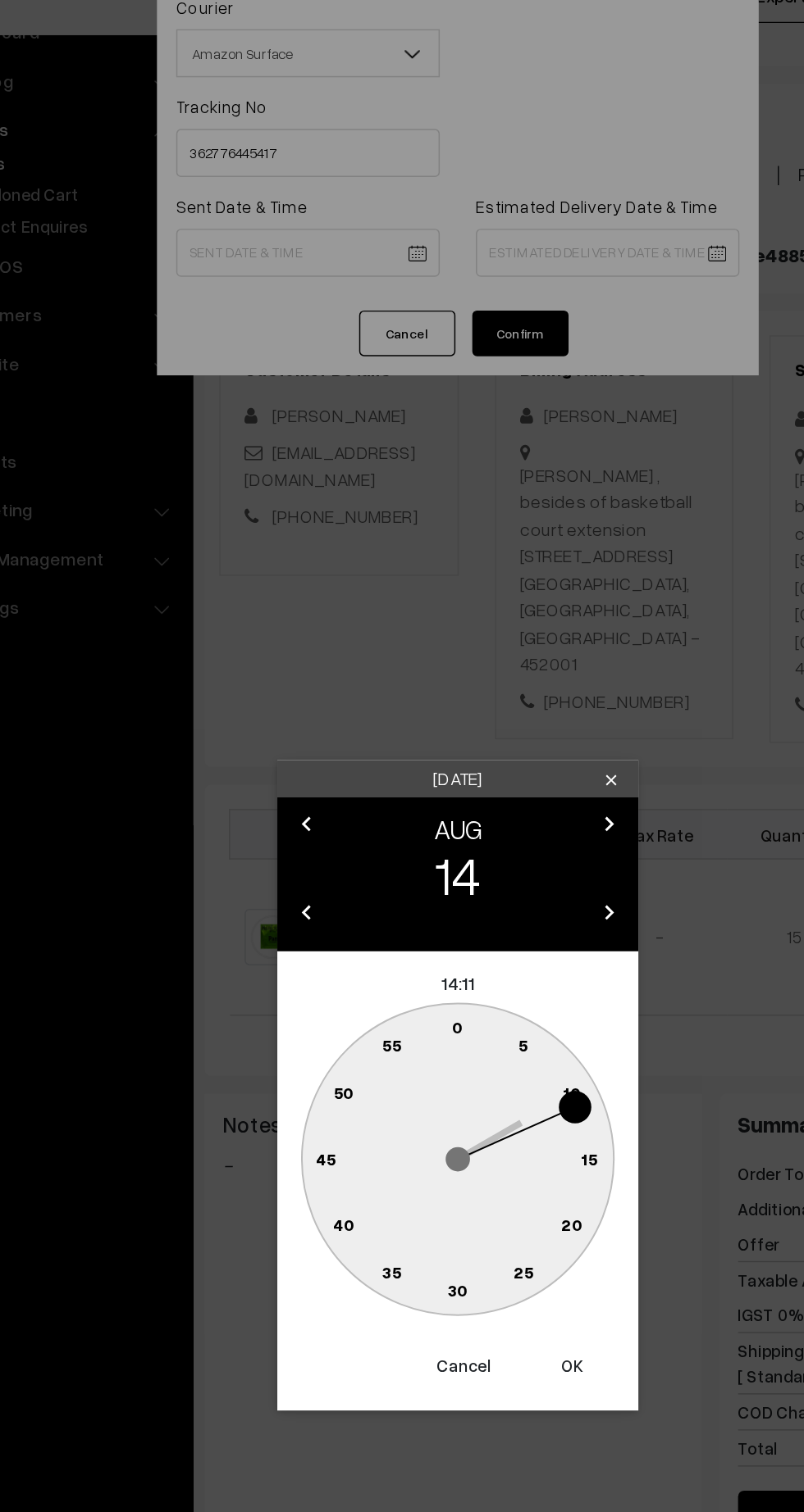
click at [311, 863] on text "45" at bounding box center [312, 860] width 14 height 14
type input "14-08-2025 14:45"
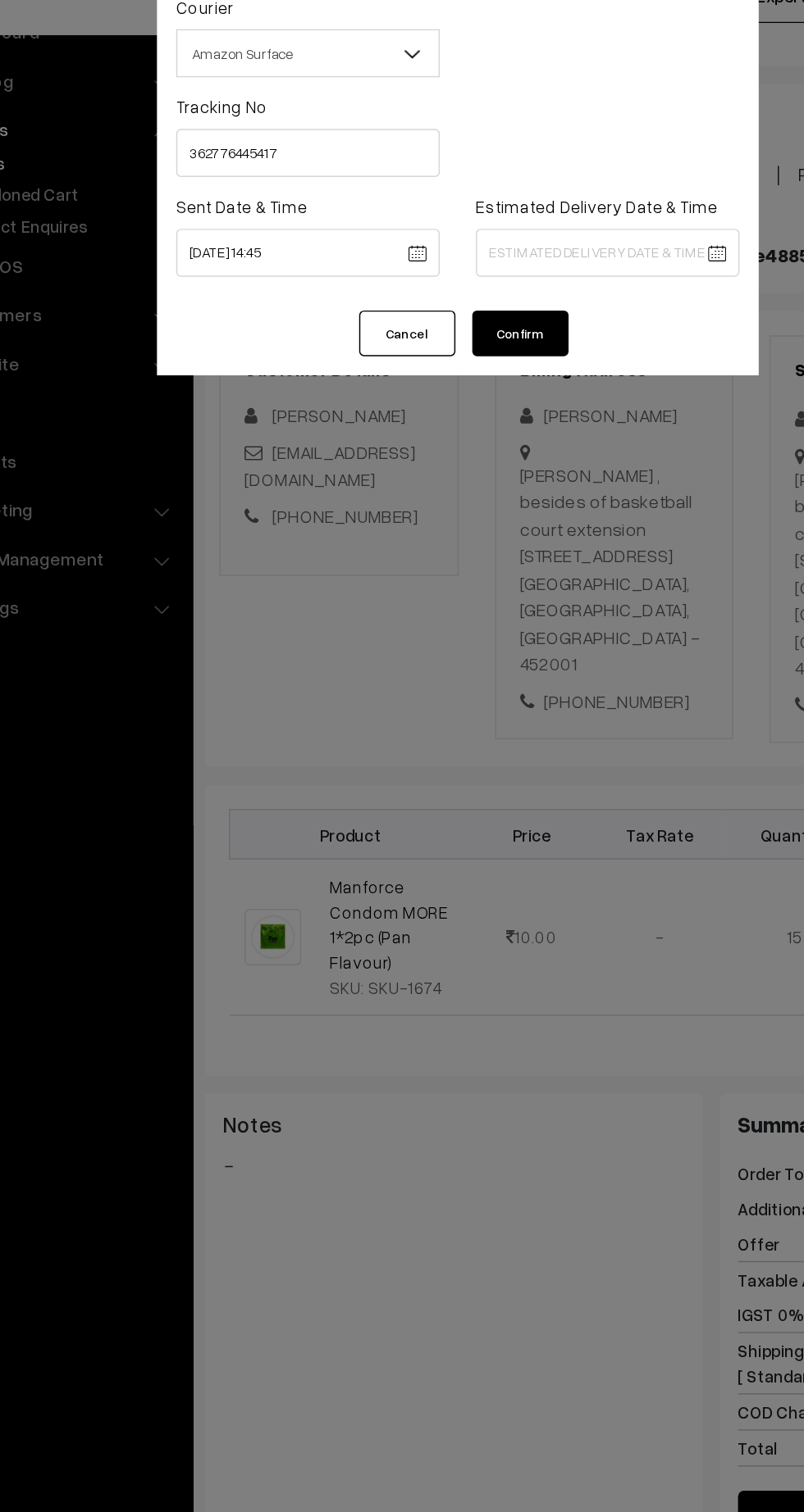
click at [540, 241] on body "Thank you for showing interest. Our team will call you shortly. Close kirtiphar…" at bounding box center [402, 965] width 804 height 2014
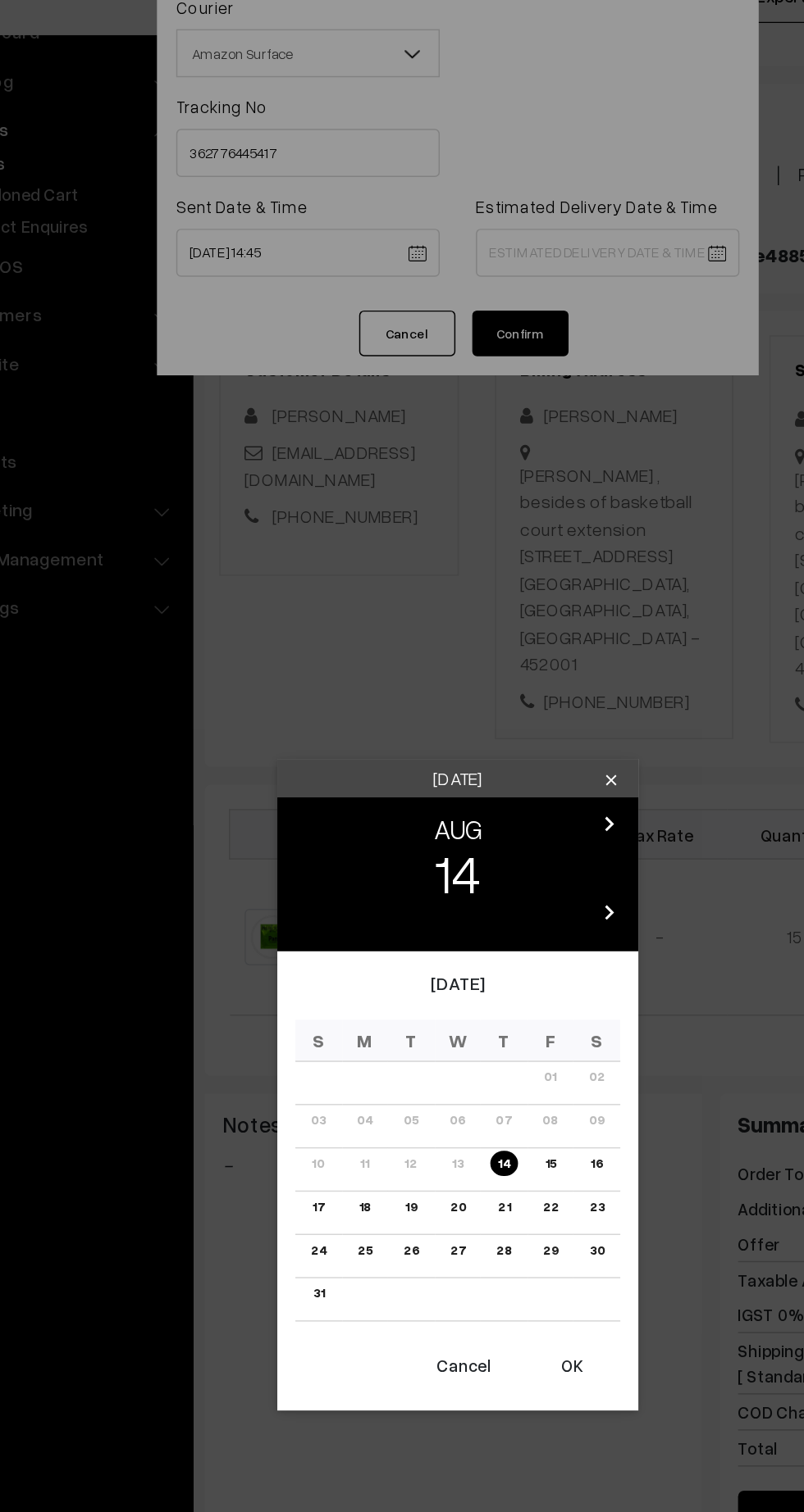
click at [402, 893] on link "20" at bounding box center [402, 893] width 20 height 18
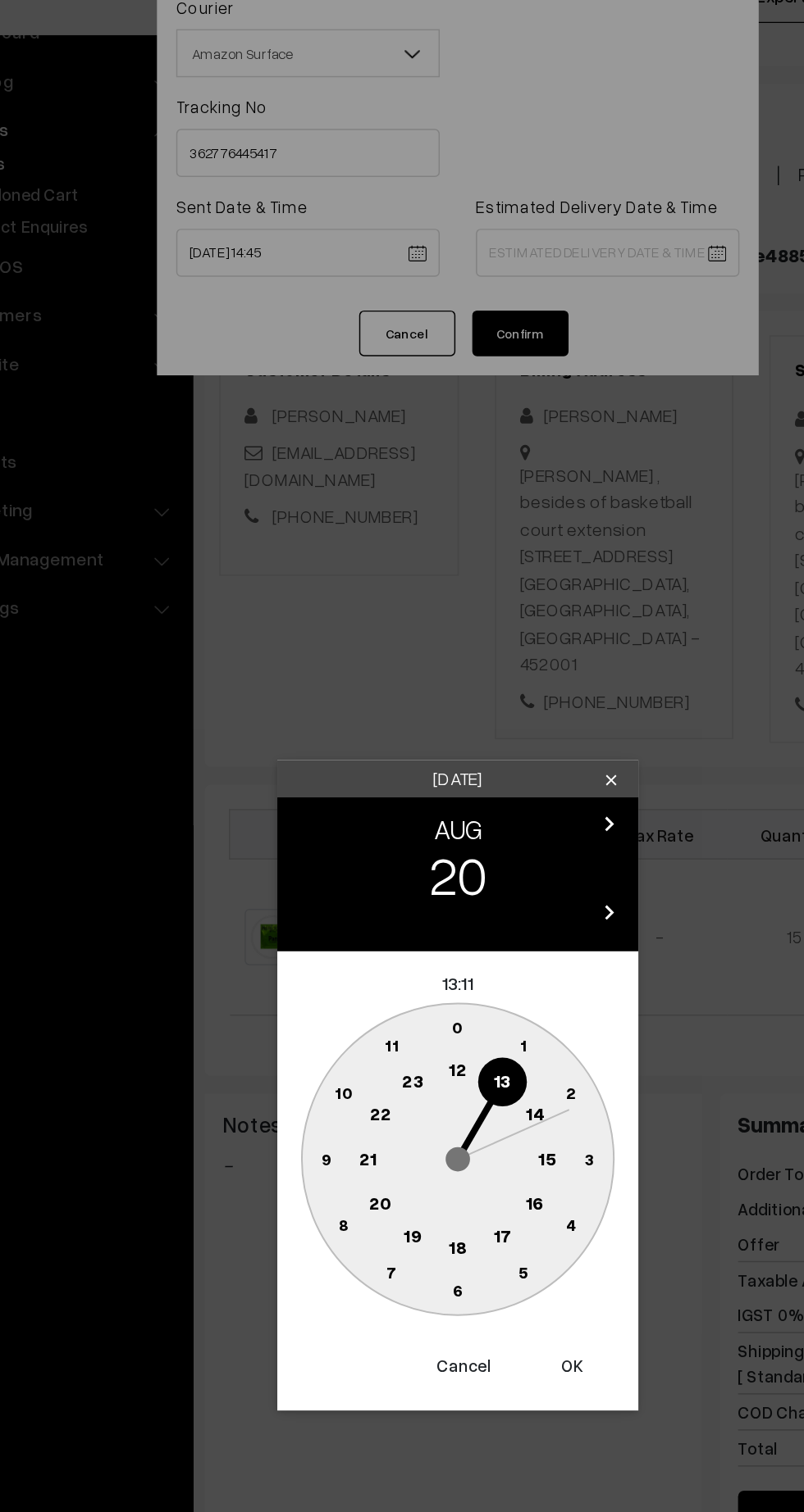
click at [340, 862] on text "21" at bounding box center [340, 860] width 12 height 15
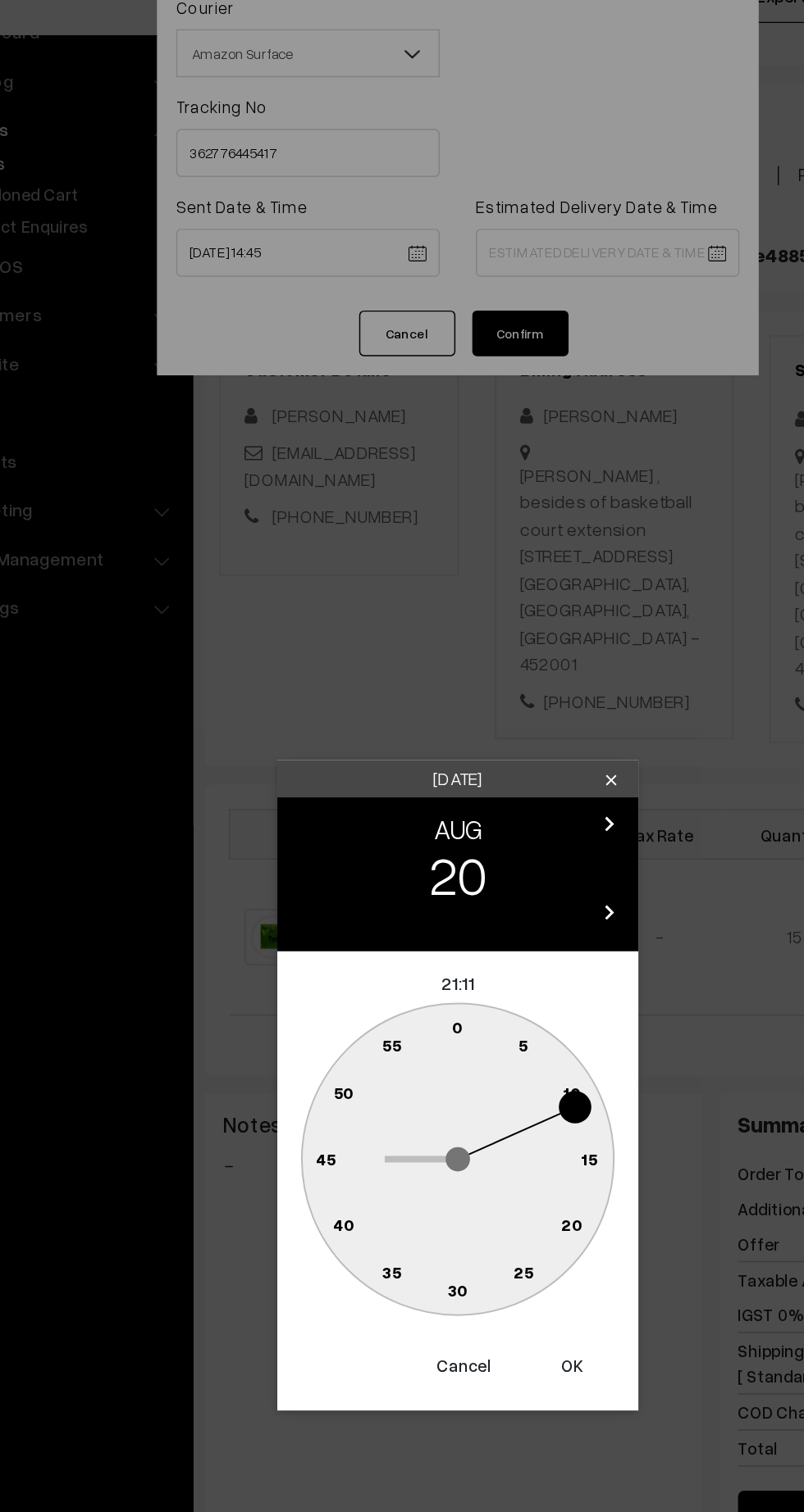
click at [415, 958] on circle at bounding box center [402, 952] width 33 height 33
type input "20-08-2025 21:30"
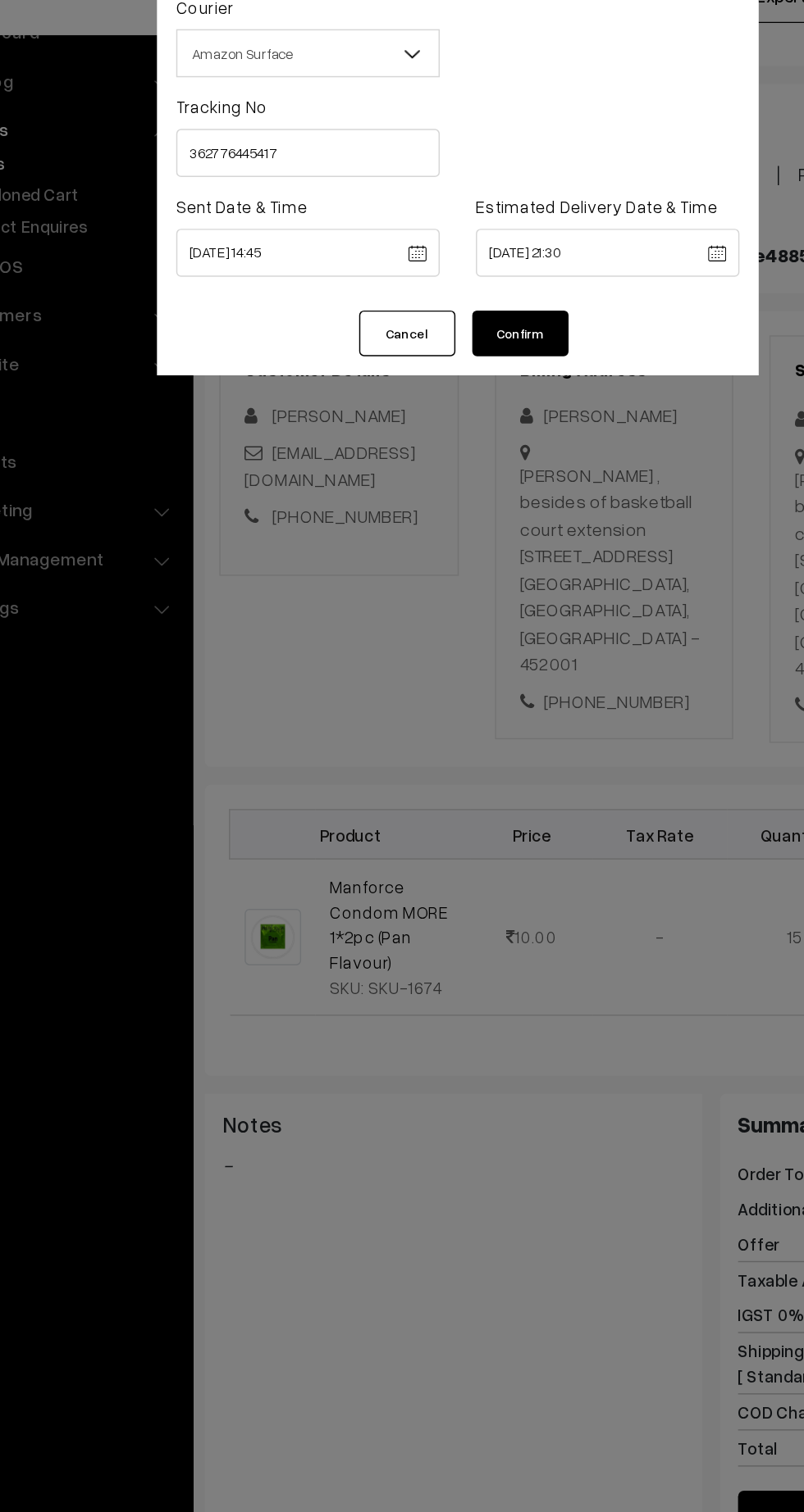
click at [465, 286] on button "Confirm" at bounding box center [444, 299] width 66 height 31
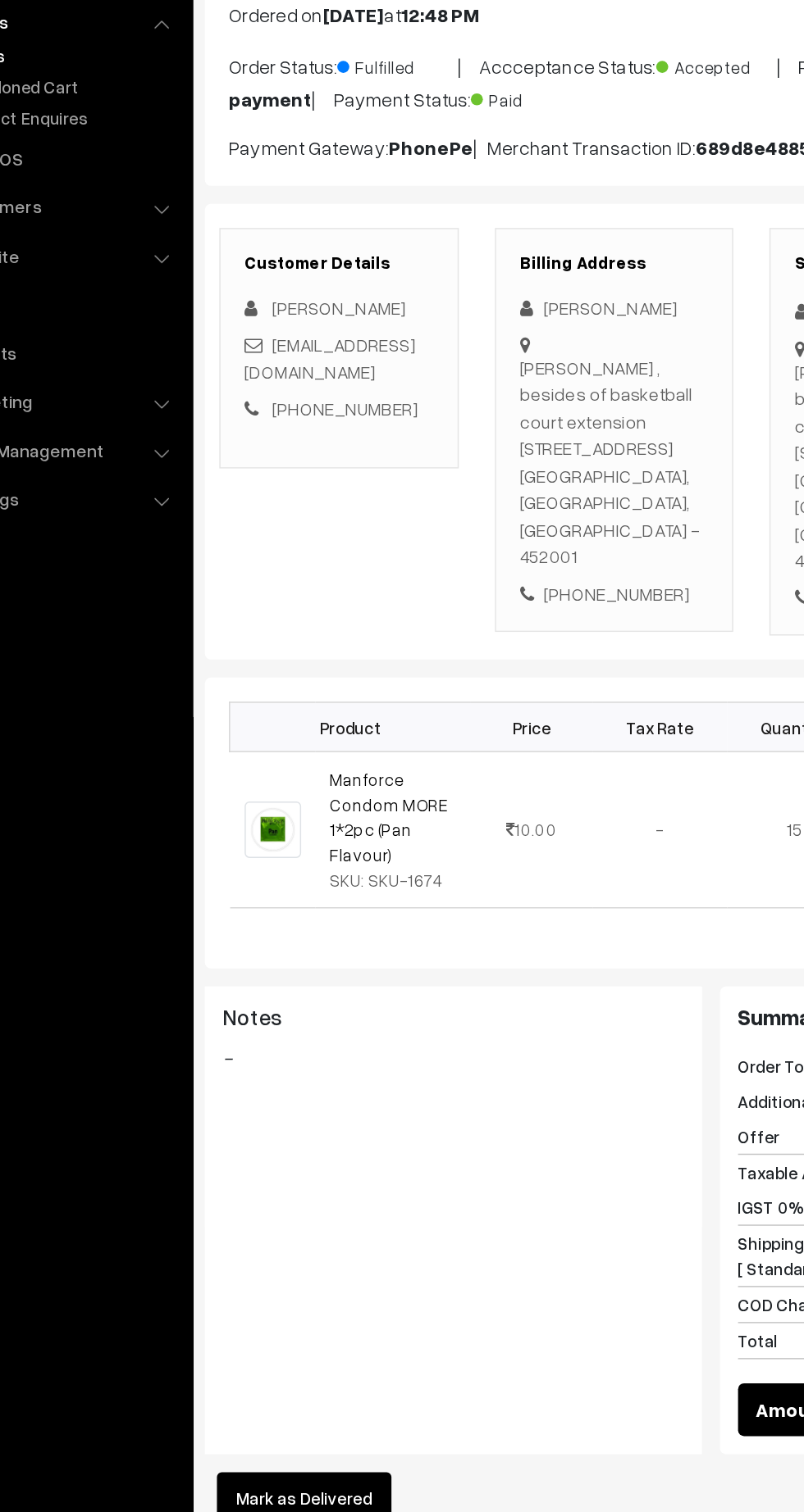
scroll to position [43, 0]
